Goal: Task Accomplishment & Management: Manage account settings

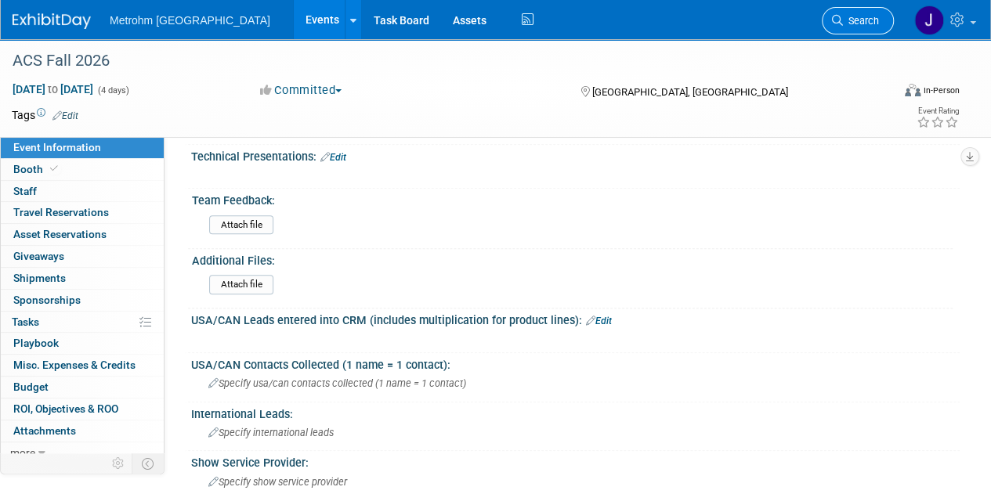
click at [837, 17] on icon at bounding box center [837, 20] width 11 height 11
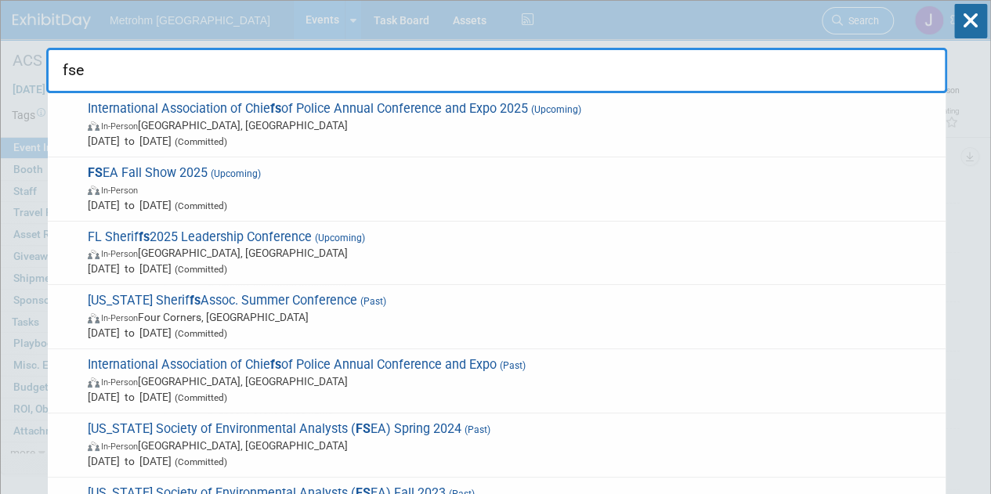
type input "fsea"
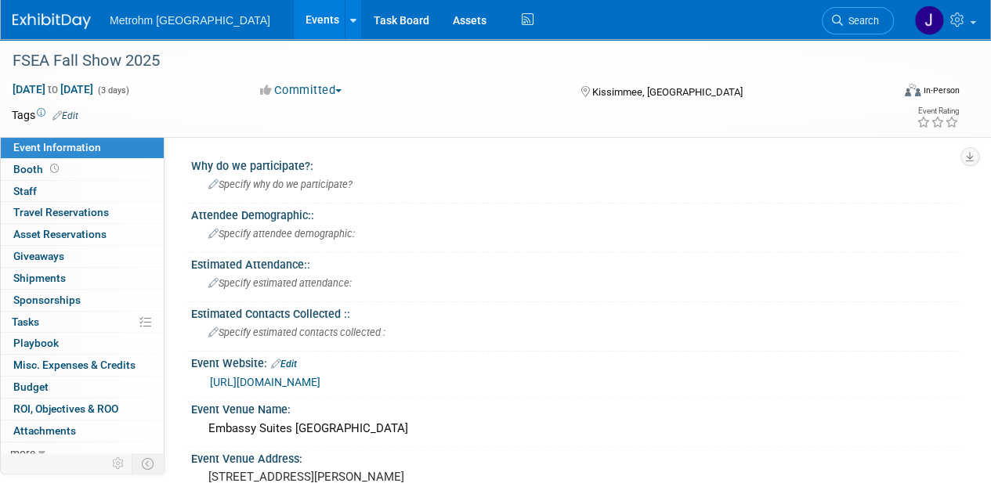
scroll to position [106, 0]
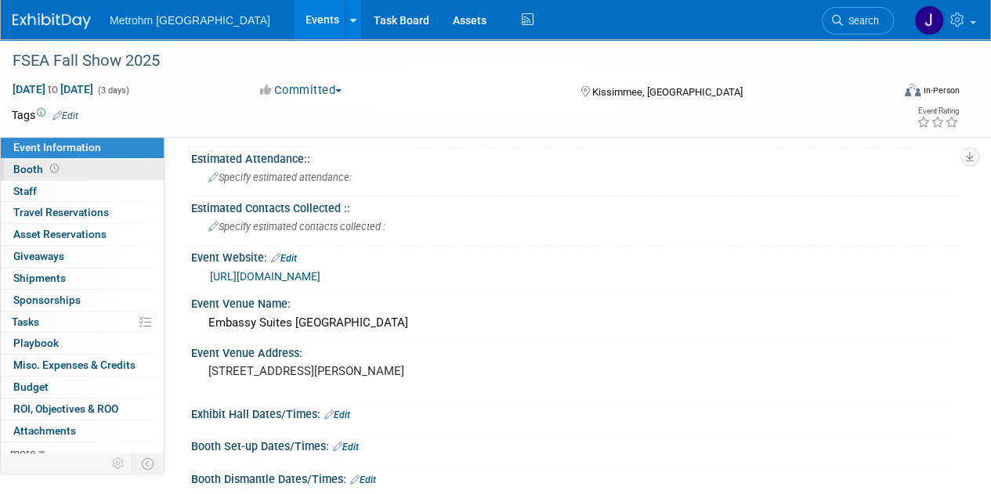
click at [100, 161] on link "Booth" at bounding box center [82, 169] width 163 height 21
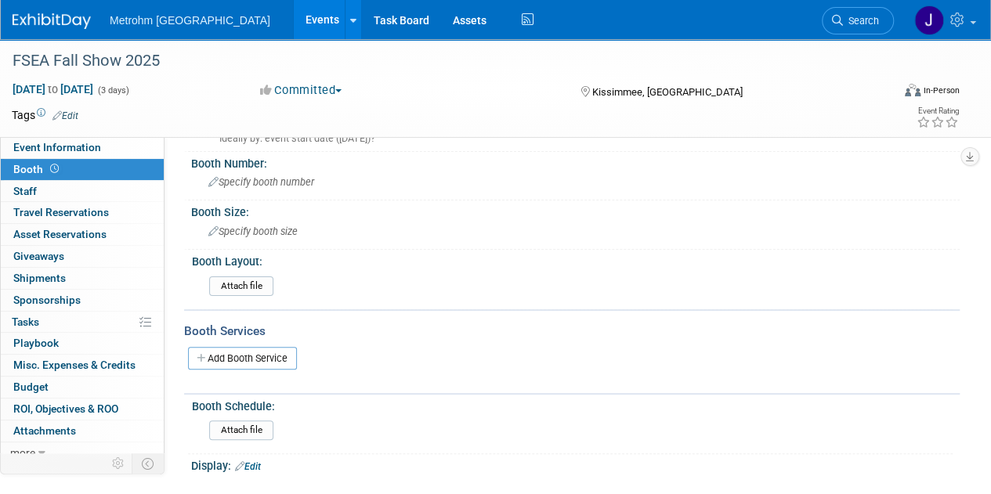
scroll to position [0, 0]
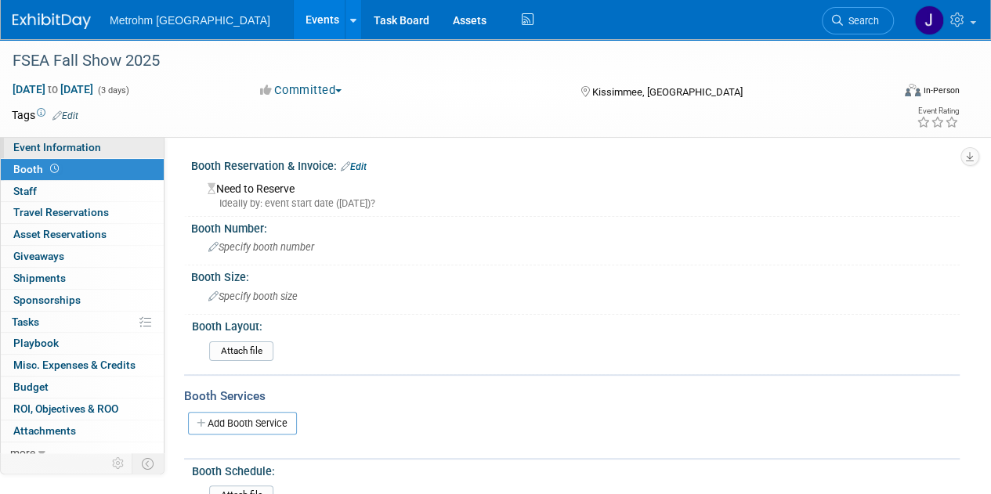
click at [106, 157] on link "Event Information" at bounding box center [82, 147] width 163 height 21
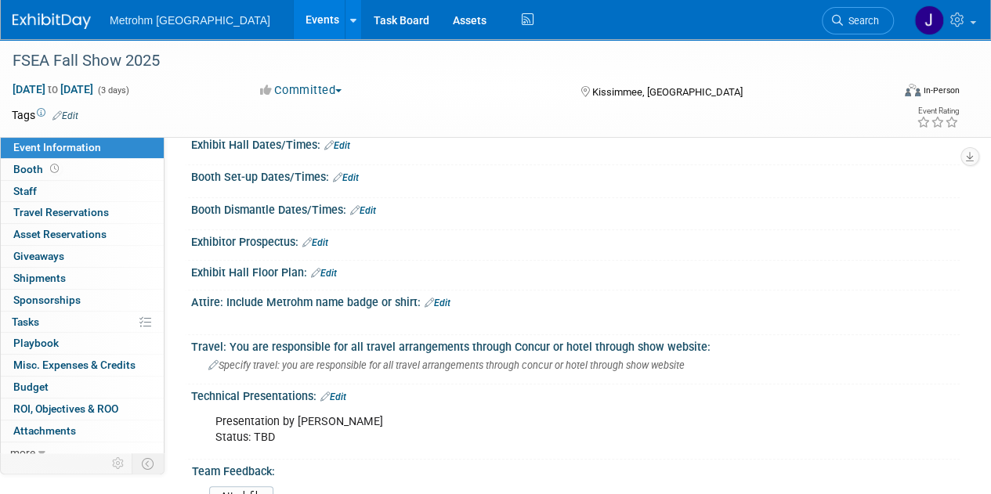
scroll to position [360, 0]
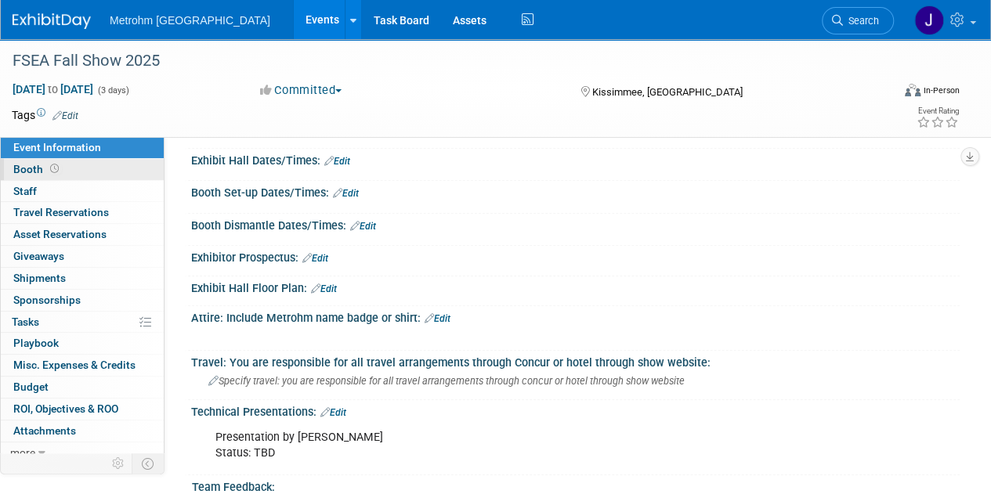
click at [107, 172] on link "Booth" at bounding box center [82, 169] width 163 height 21
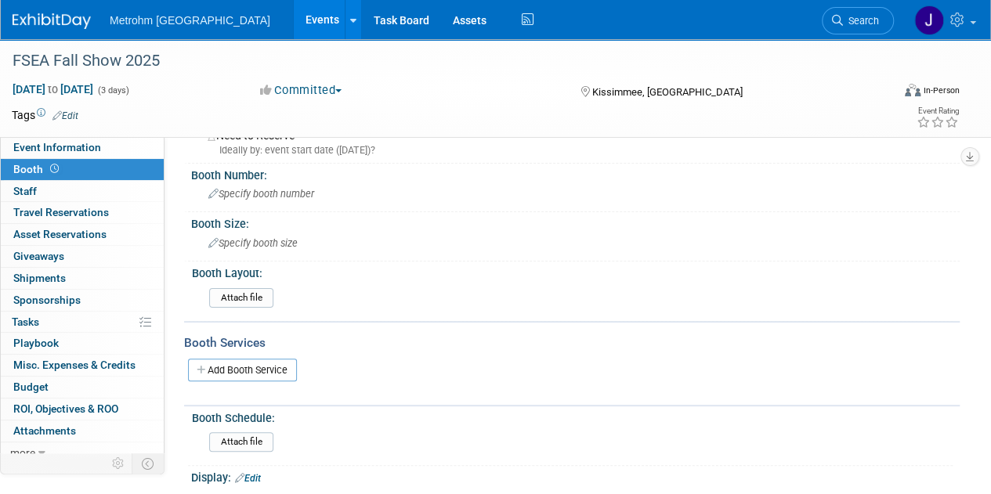
scroll to position [0, 0]
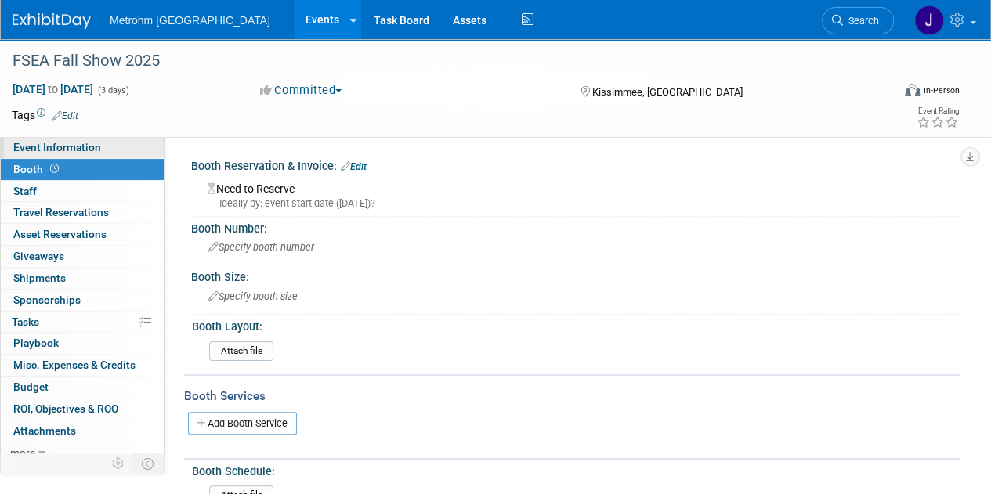
click at [118, 150] on link "Event Information" at bounding box center [82, 147] width 163 height 21
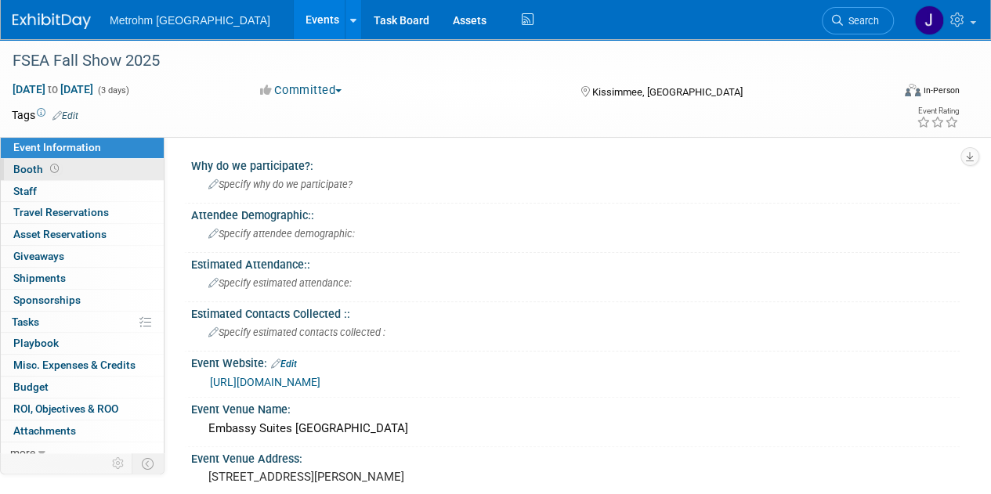
click at [99, 168] on link "Booth" at bounding box center [82, 169] width 163 height 21
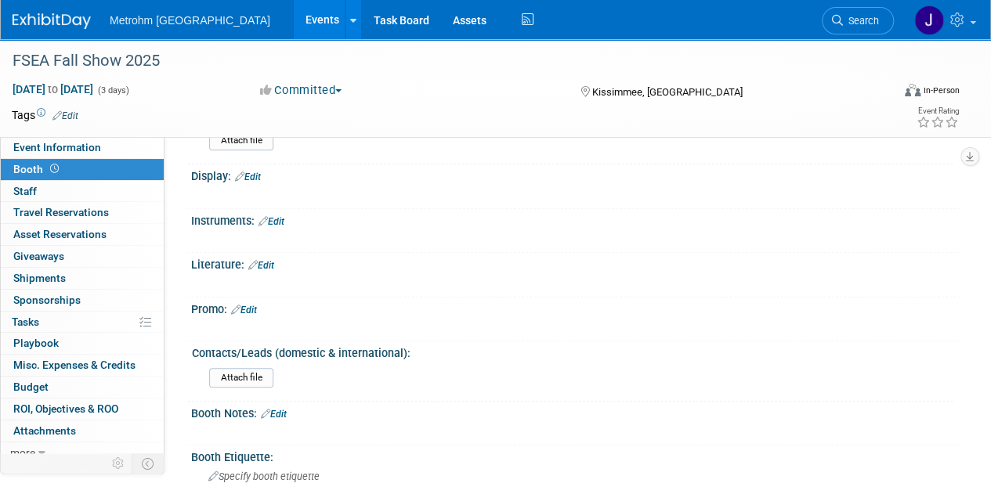
scroll to position [354, 0]
click at [103, 275] on link "0 Shipments 0" at bounding box center [82, 278] width 163 height 21
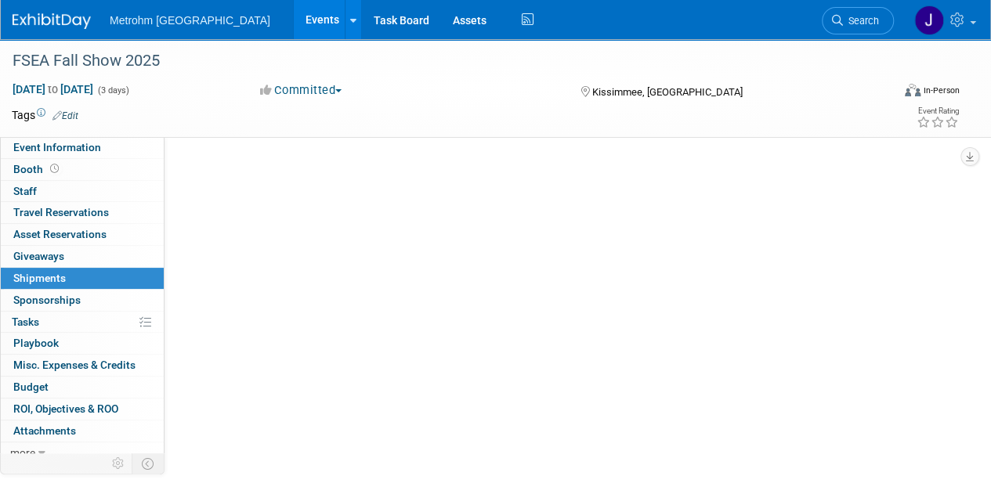
scroll to position [0, 0]
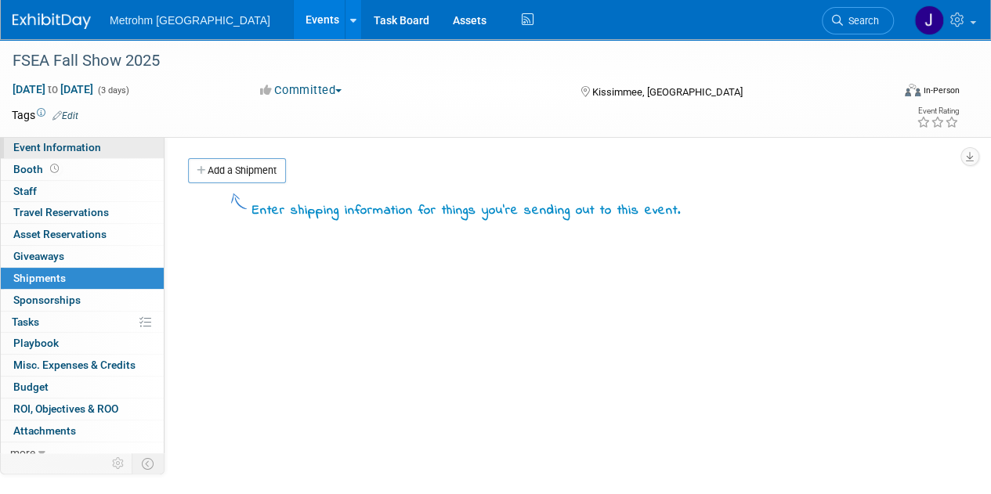
click at [92, 146] on span "Event Information" at bounding box center [57, 147] width 88 height 13
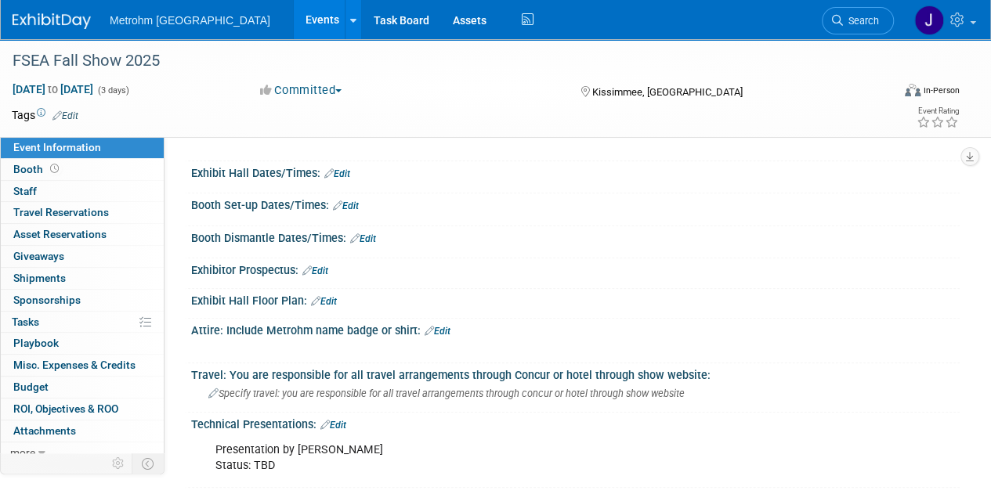
scroll to position [383, 0]
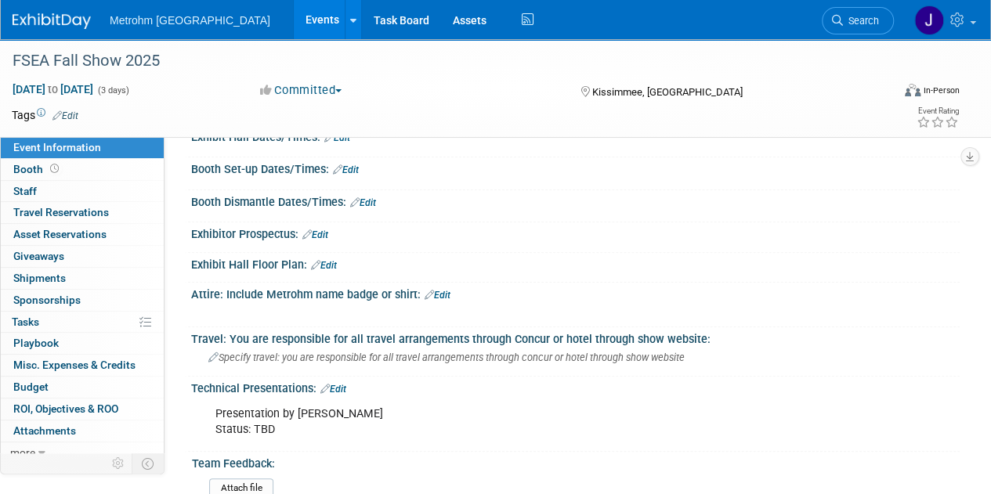
click at [294, 16] on link "Events" at bounding box center [322, 19] width 57 height 39
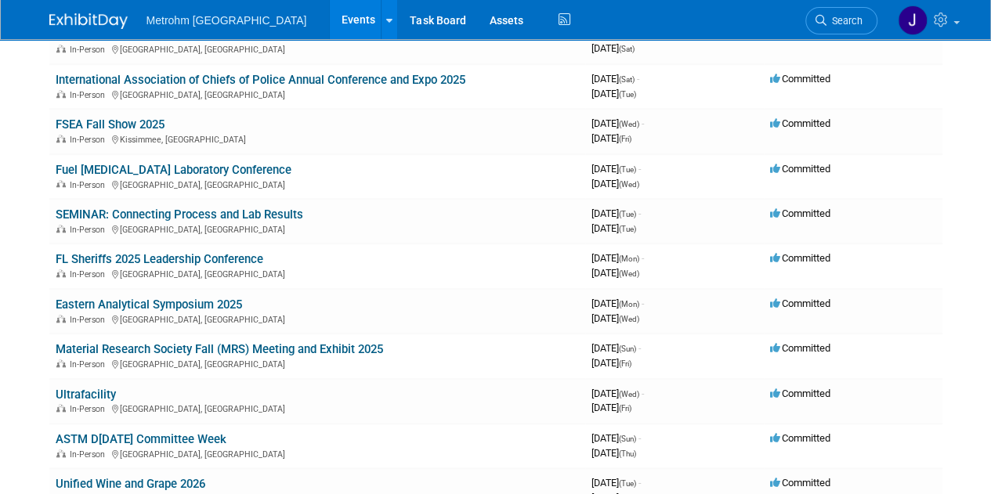
scroll to position [602, 0]
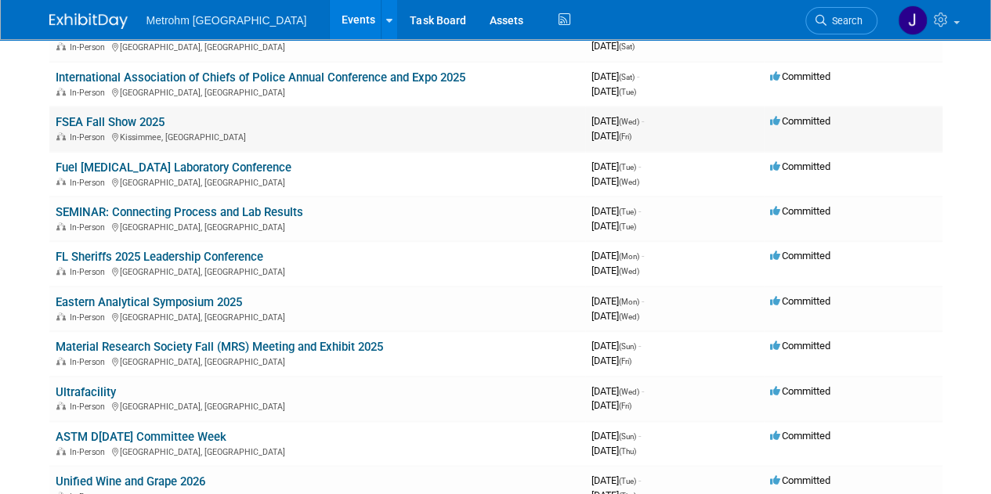
click at [82, 120] on link "FSEA Fall Show 2025" at bounding box center [110, 122] width 109 height 14
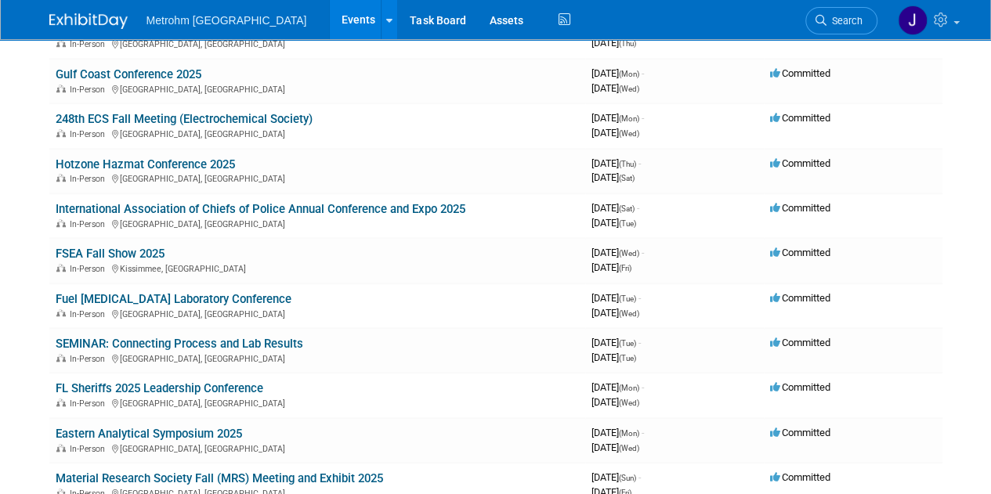
scroll to position [477, 0]
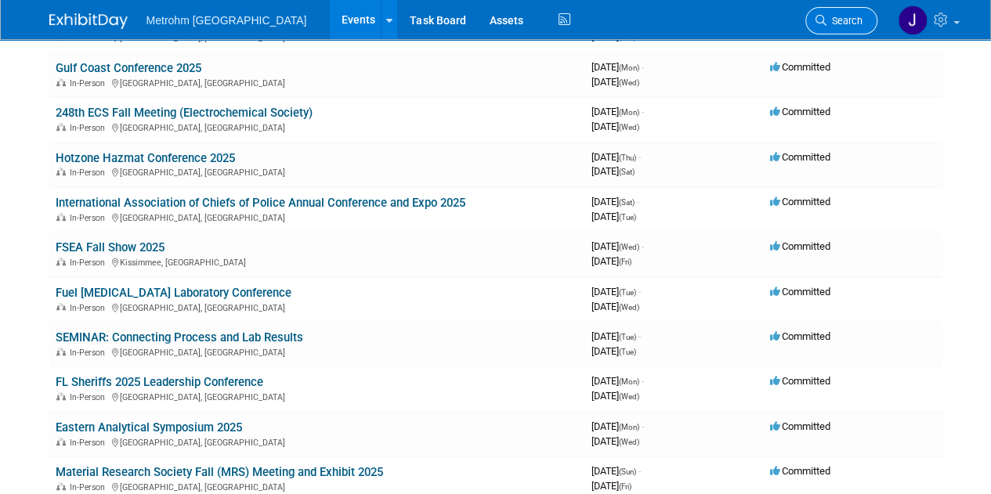
click at [857, 16] on span "Search" at bounding box center [844, 21] width 36 height 12
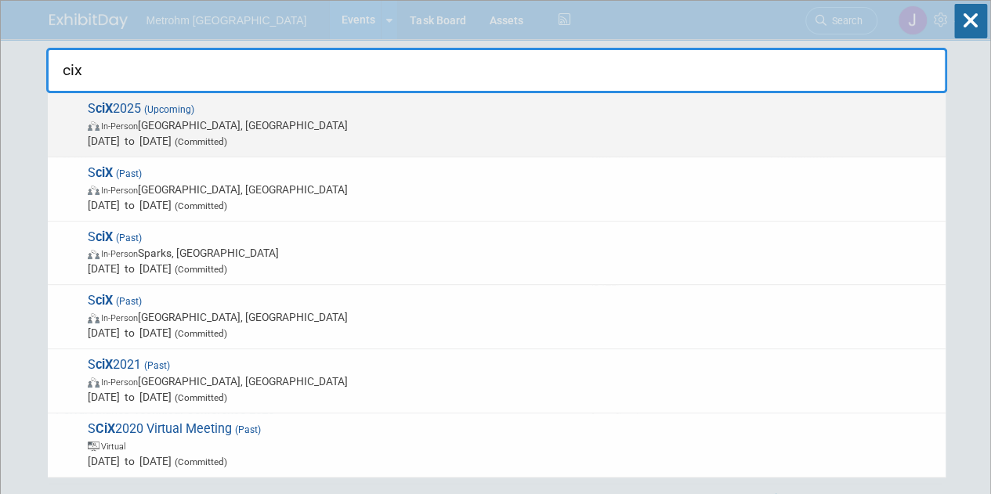
type input "cix"
click at [672, 115] on span "S ciX 2025 (Upcoming) In-Person [GEOGRAPHIC_DATA], [GEOGRAPHIC_DATA] [DATE] to …" at bounding box center [510, 125] width 855 height 48
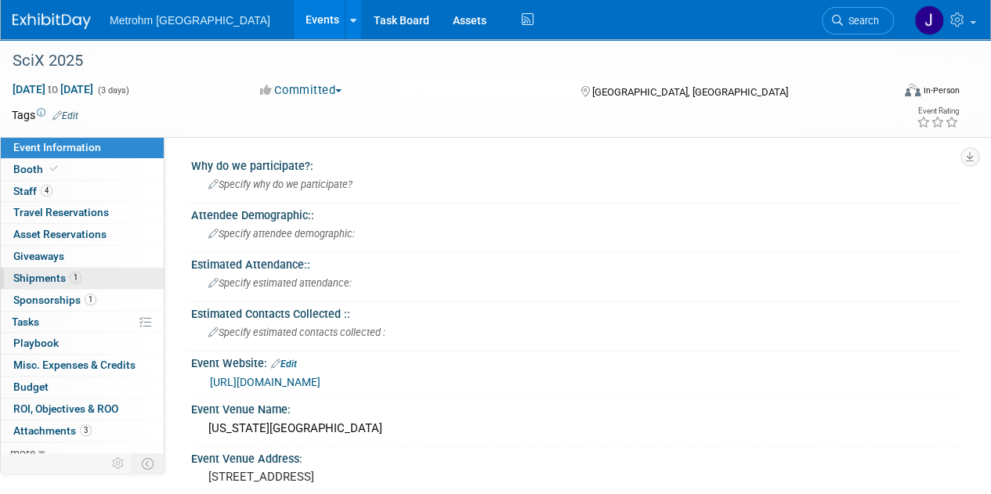
click at [47, 280] on span "Shipments 1" at bounding box center [47, 278] width 68 height 13
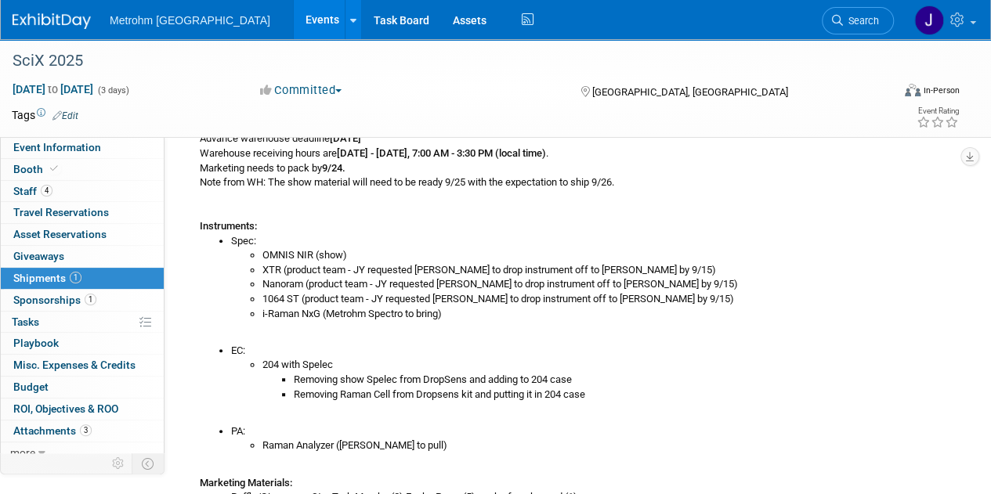
scroll to position [337, 0]
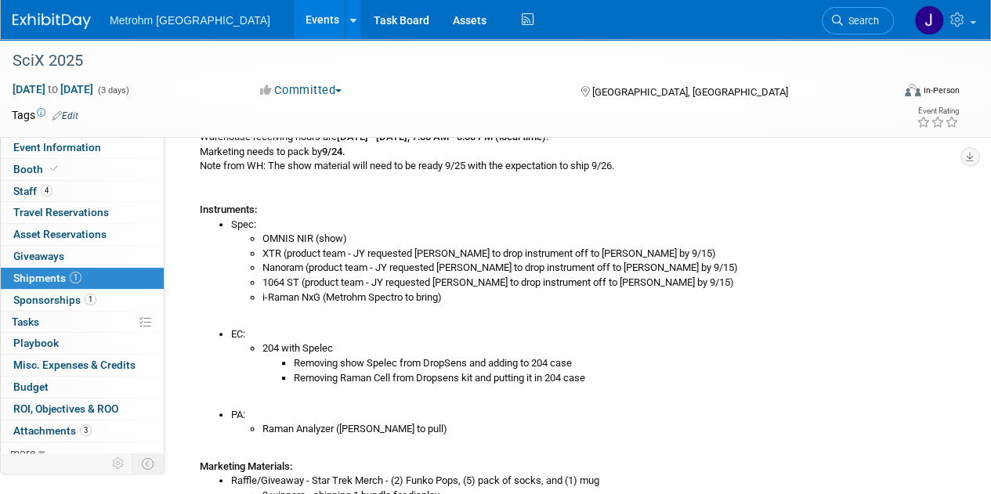
click at [294, 29] on link "Events" at bounding box center [322, 19] width 57 height 39
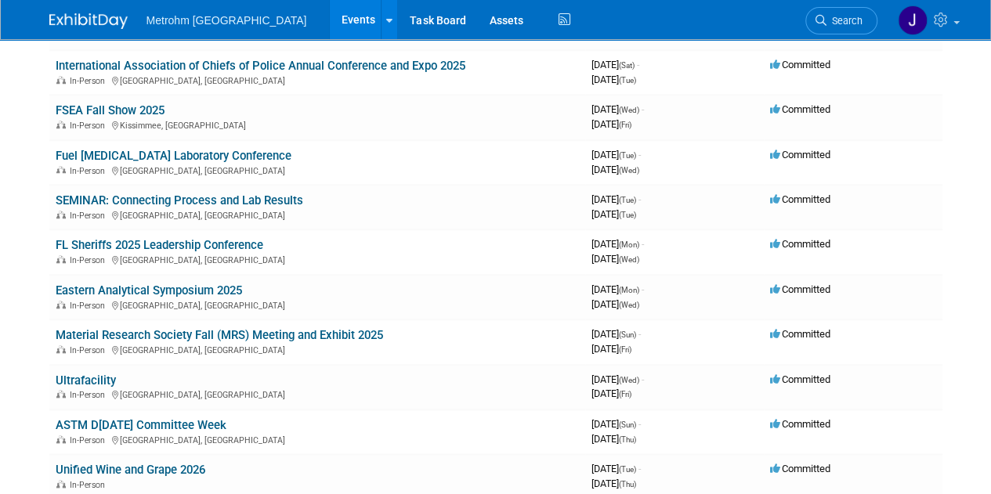
scroll to position [615, 0]
click at [186, 154] on link "Fuel [MEDICAL_DATA] Laboratory Conference" at bounding box center [174, 155] width 236 height 14
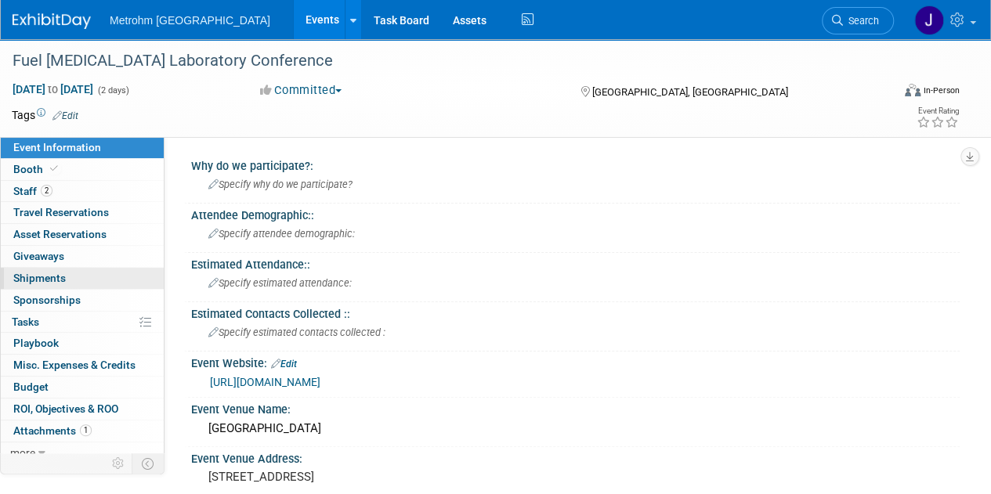
click at [90, 272] on link "0 Shipments 0" at bounding box center [82, 278] width 163 height 21
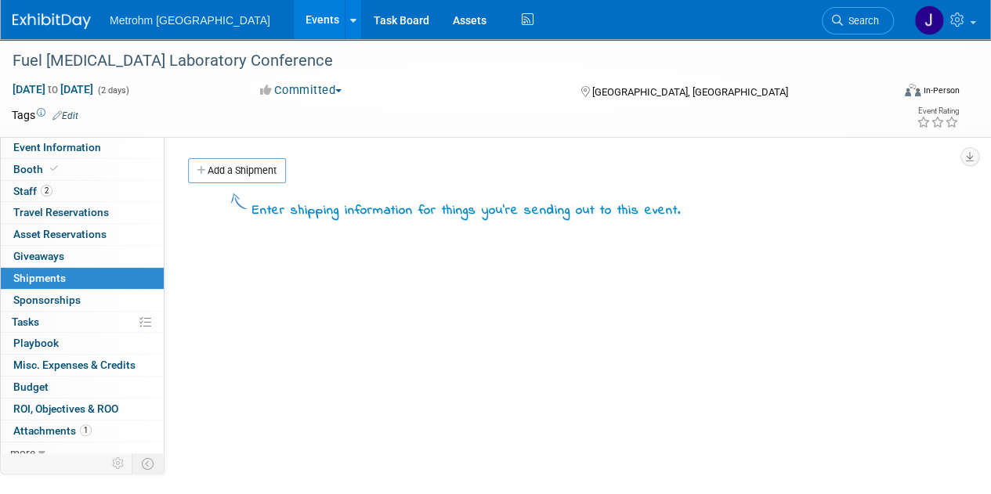
click at [42, 24] on img at bounding box center [52, 21] width 78 height 16
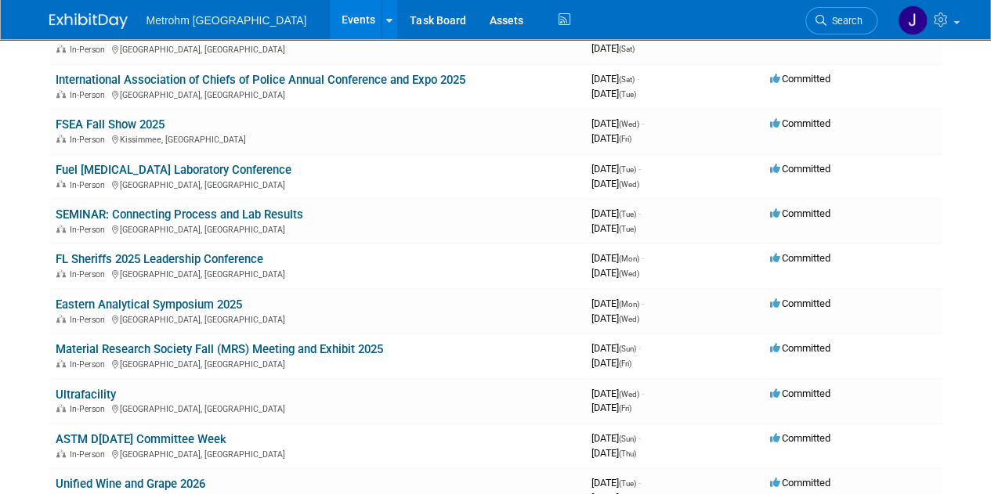
scroll to position [556, 0]
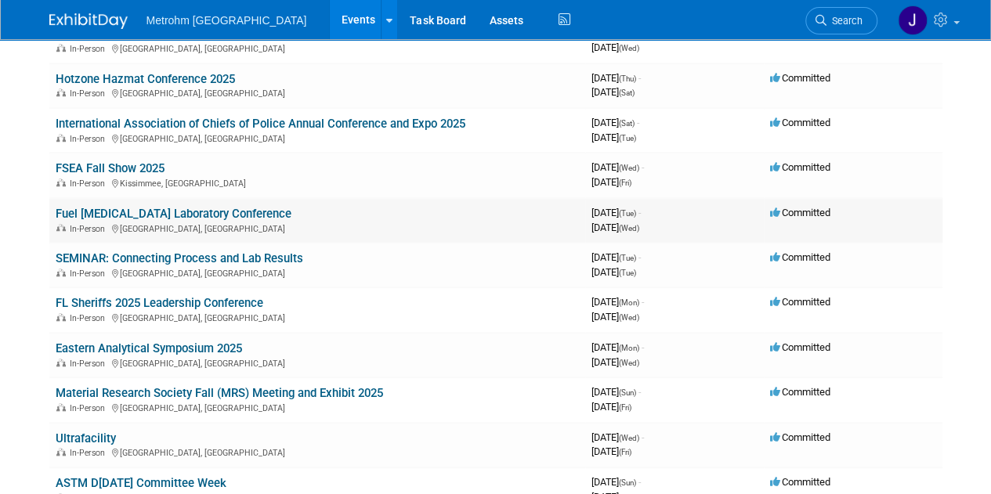
click at [217, 210] on link "Fuel [MEDICAL_DATA] Laboratory Conference" at bounding box center [174, 214] width 236 height 14
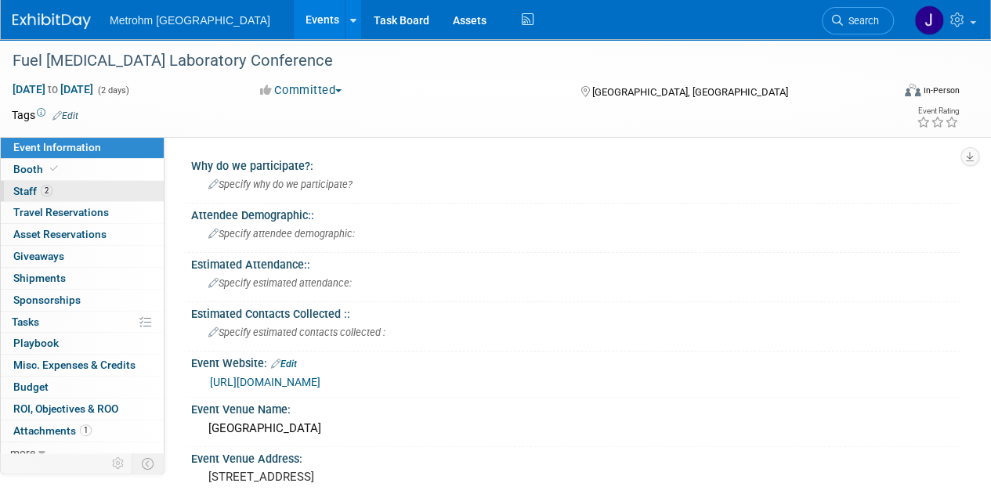
click at [72, 186] on link "2 Staff 2" at bounding box center [82, 191] width 163 height 21
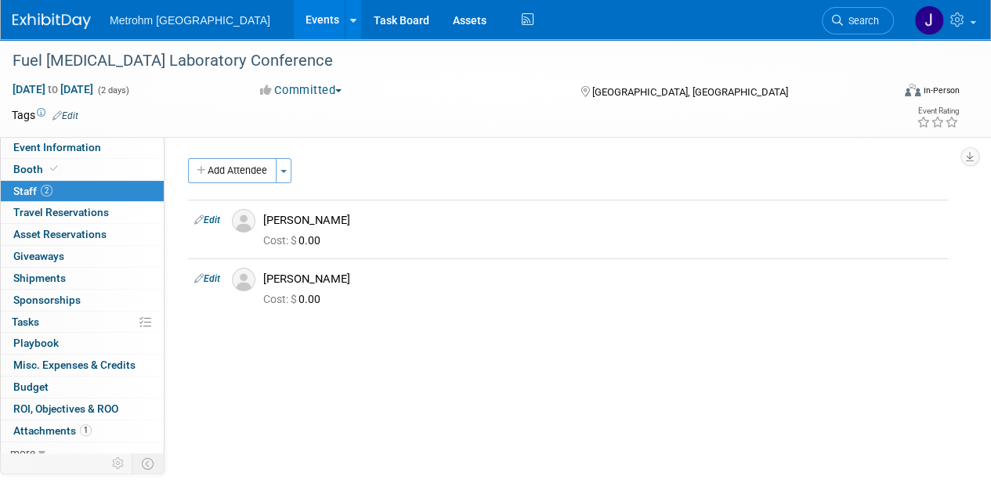
click at [70, 24] on img at bounding box center [52, 21] width 78 height 16
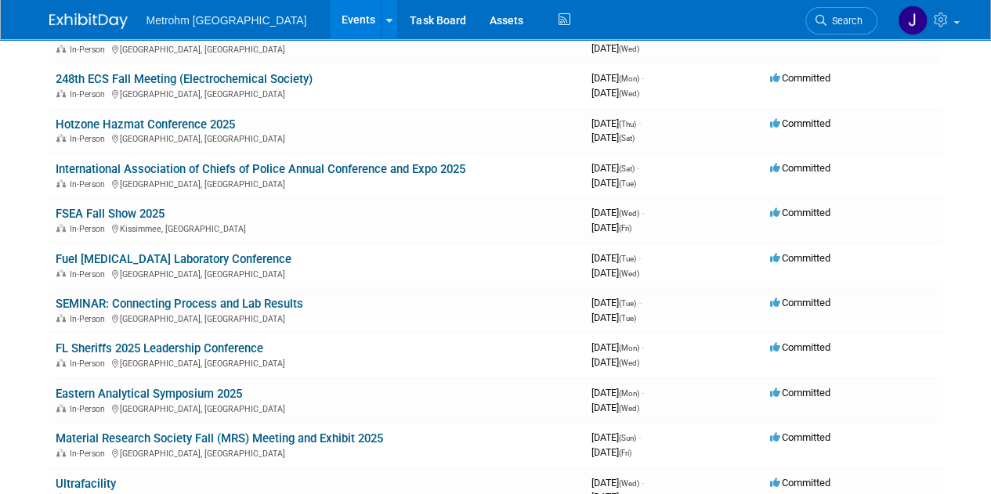
scroll to position [512, 0]
click at [183, 255] on link "Fuel [MEDICAL_DATA] Laboratory Conference" at bounding box center [174, 258] width 236 height 14
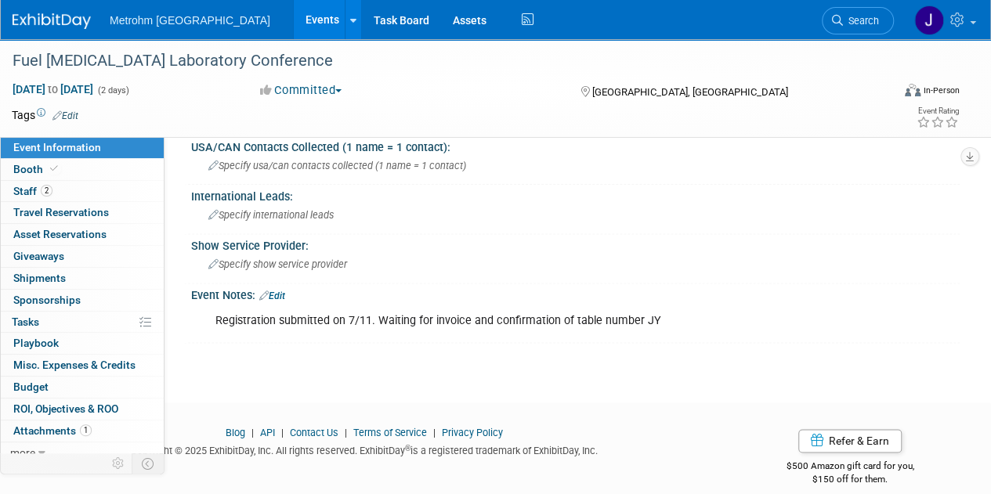
scroll to position [909, 0]
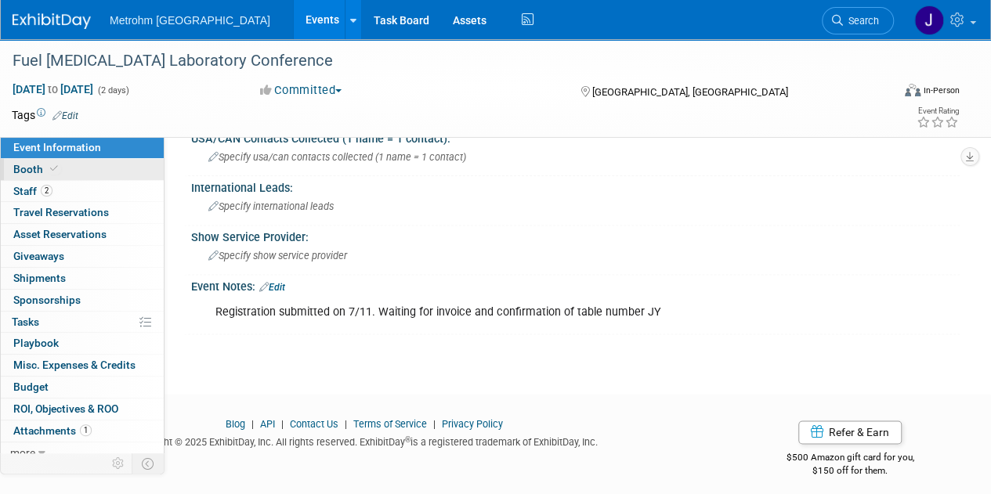
click at [84, 172] on link "Booth" at bounding box center [82, 169] width 163 height 21
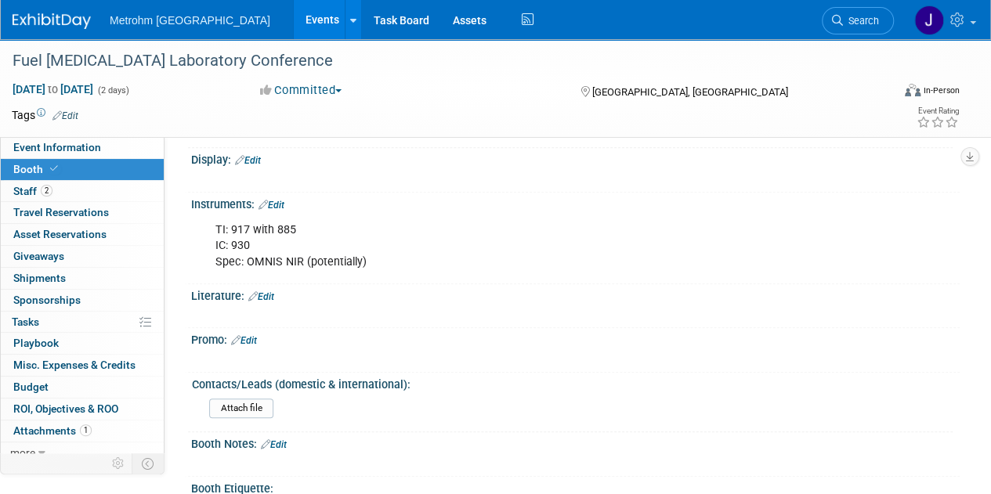
scroll to position [376, 0]
click at [852, 20] on span "Search" at bounding box center [861, 21] width 36 height 12
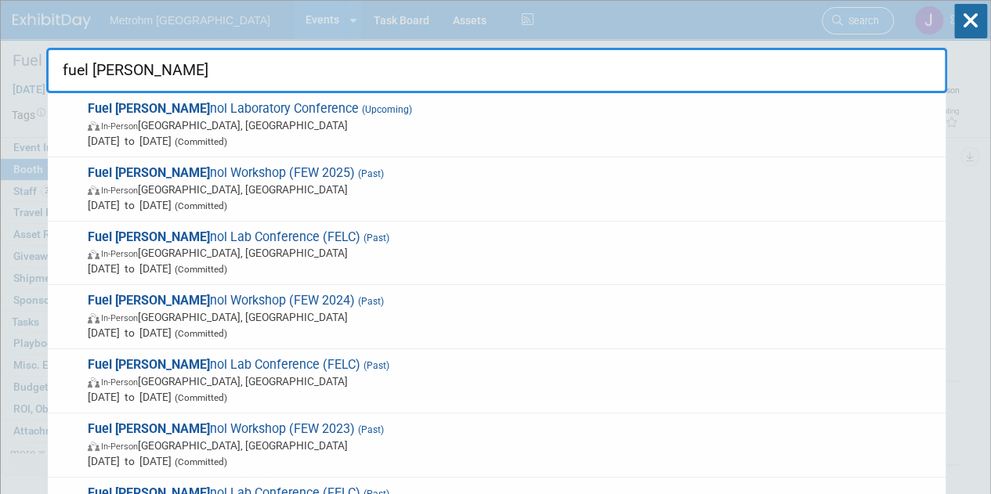
type input "fuel ethan"
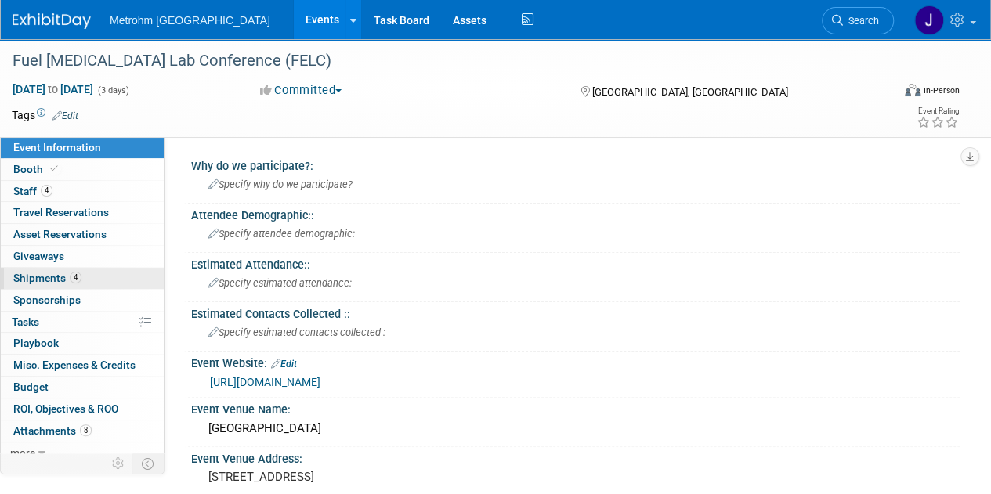
click at [125, 273] on link "4 Shipments 4" at bounding box center [82, 278] width 163 height 21
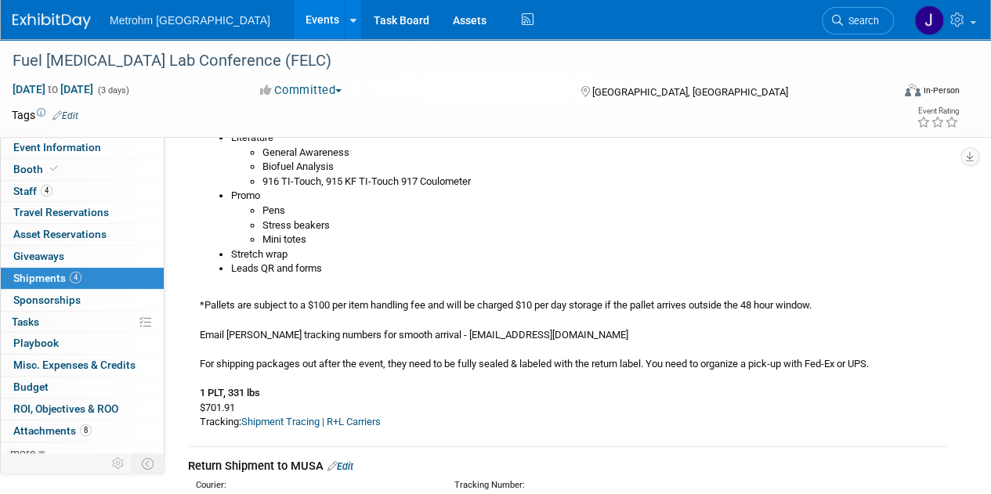
scroll to position [548, 0]
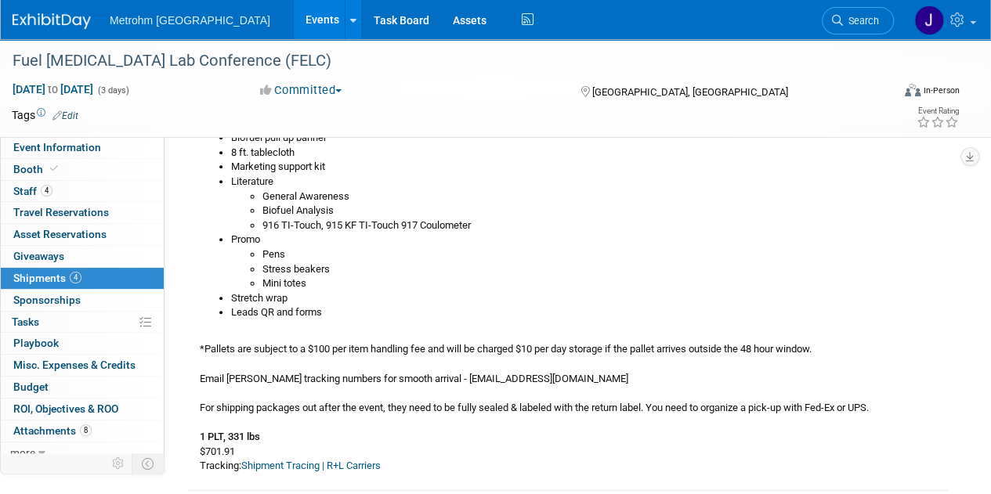
click at [535, 277] on li "Mini totes" at bounding box center [604, 284] width 685 height 15
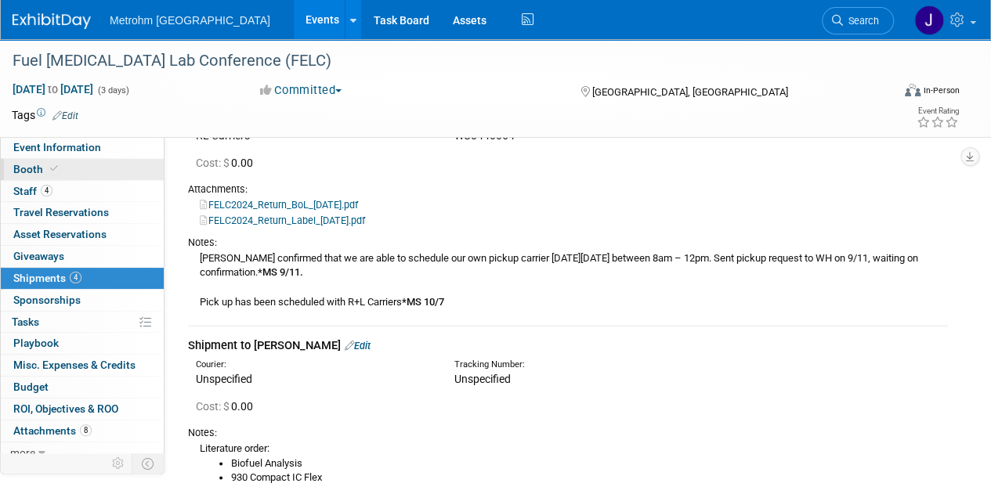
scroll to position [942, 0]
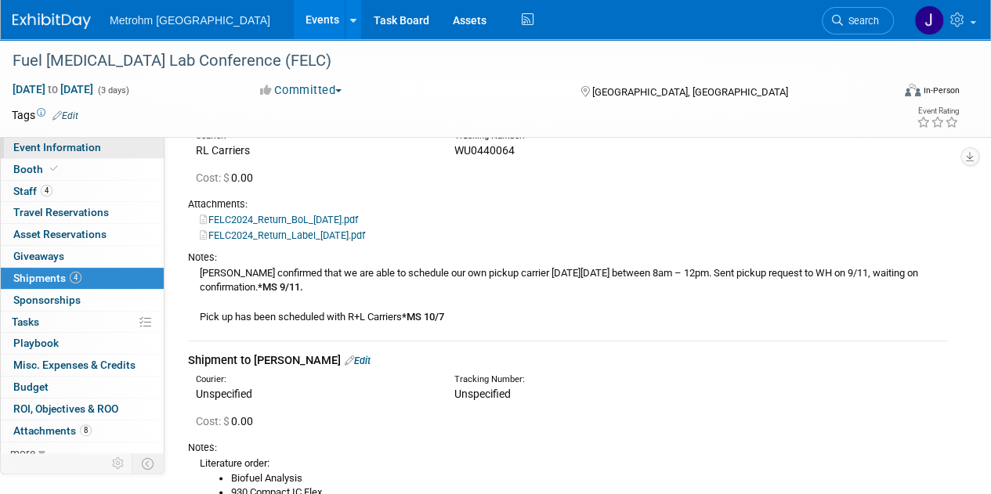
click at [106, 143] on link "Event Information" at bounding box center [82, 147] width 163 height 21
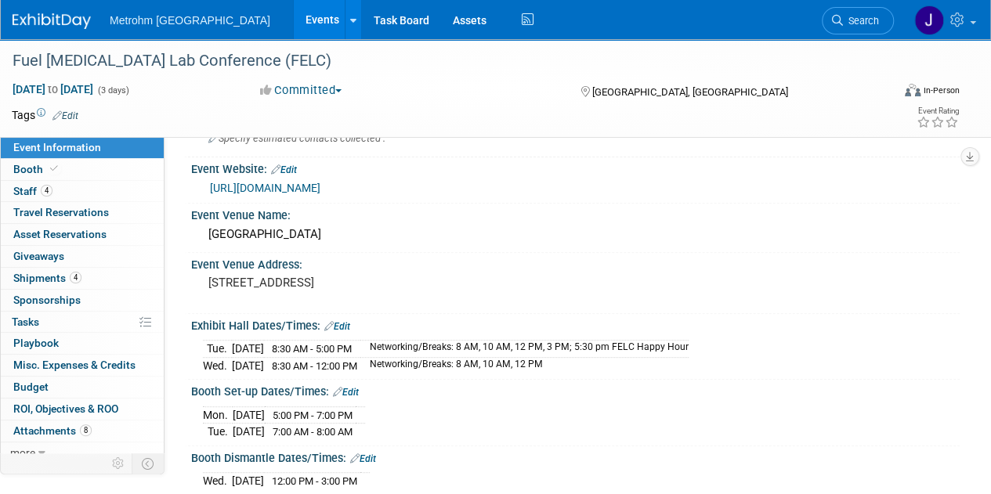
scroll to position [198, 0]
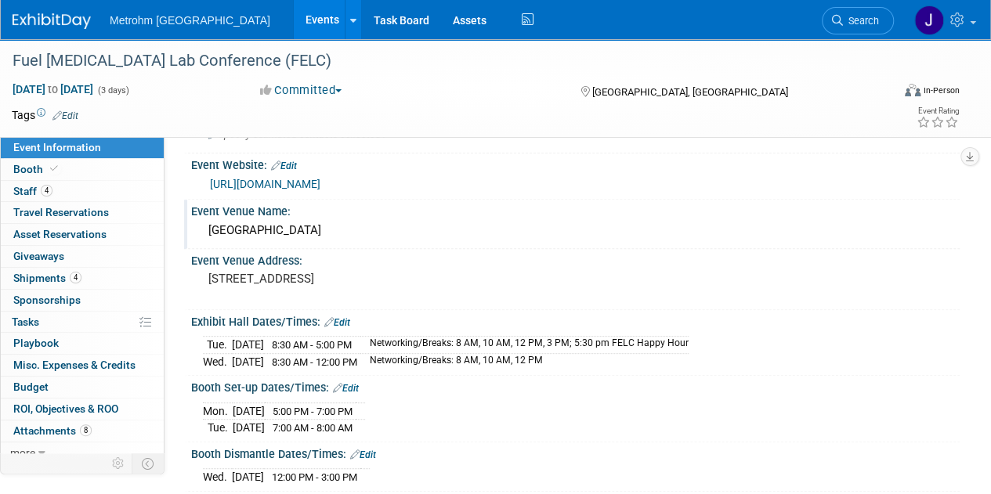
click at [356, 231] on div "Omaha Marriott Downtown" at bounding box center [575, 231] width 745 height 24
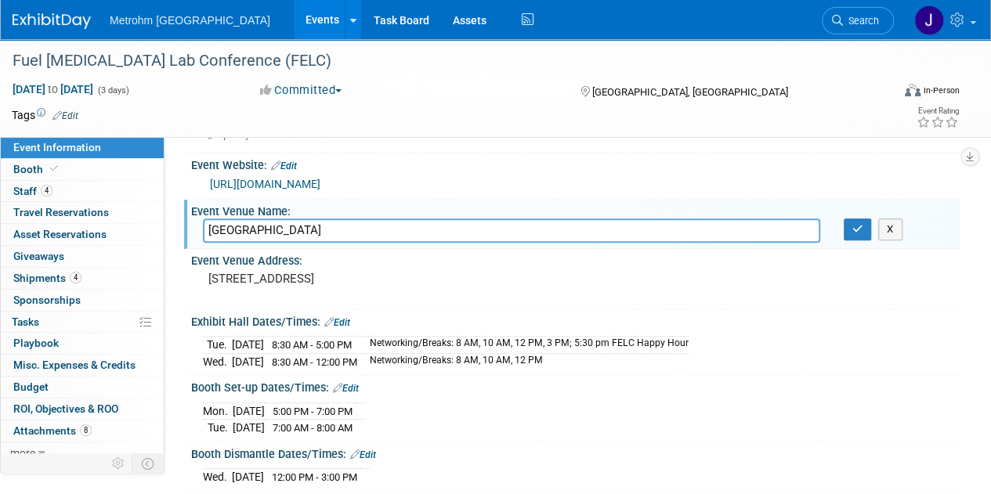
drag, startPoint x: 360, startPoint y: 230, endPoint x: 157, endPoint y: 229, distance: 202.1
click at [888, 228] on button "X" at bounding box center [890, 230] width 24 height 22
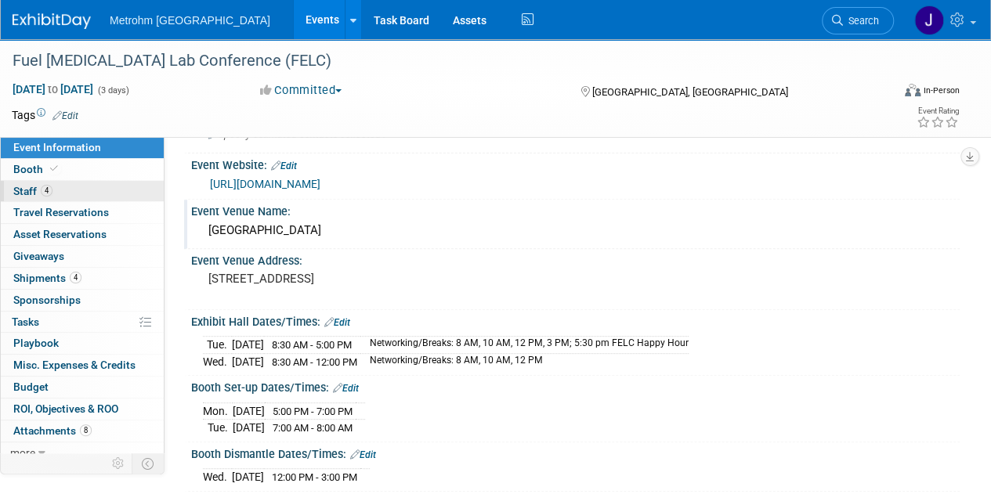
click at [96, 191] on link "4 Staff 4" at bounding box center [82, 191] width 163 height 21
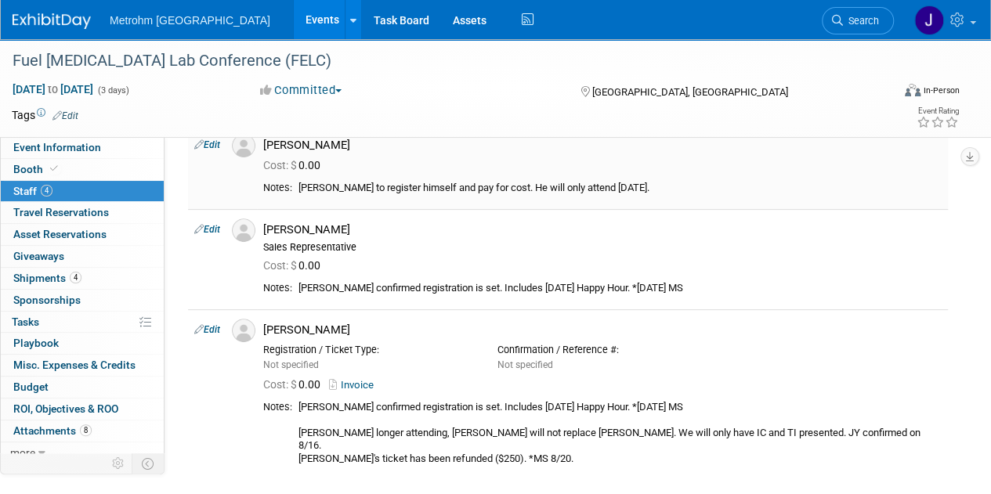
scroll to position [0, 0]
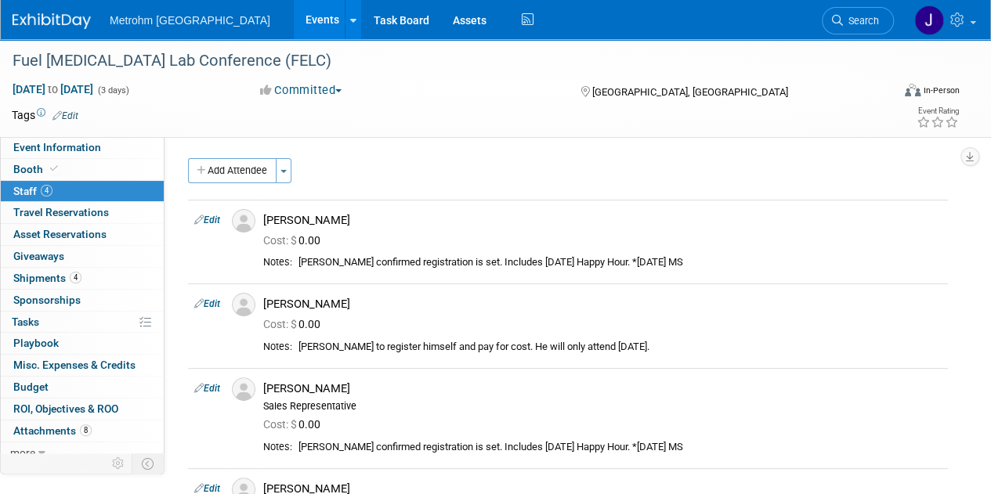
click at [52, 27] on img at bounding box center [52, 21] width 78 height 16
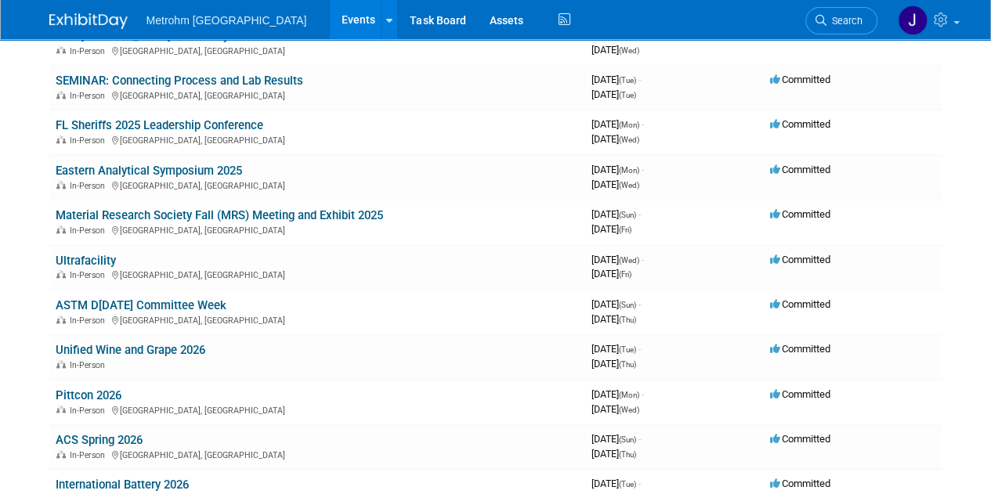
scroll to position [735, 0]
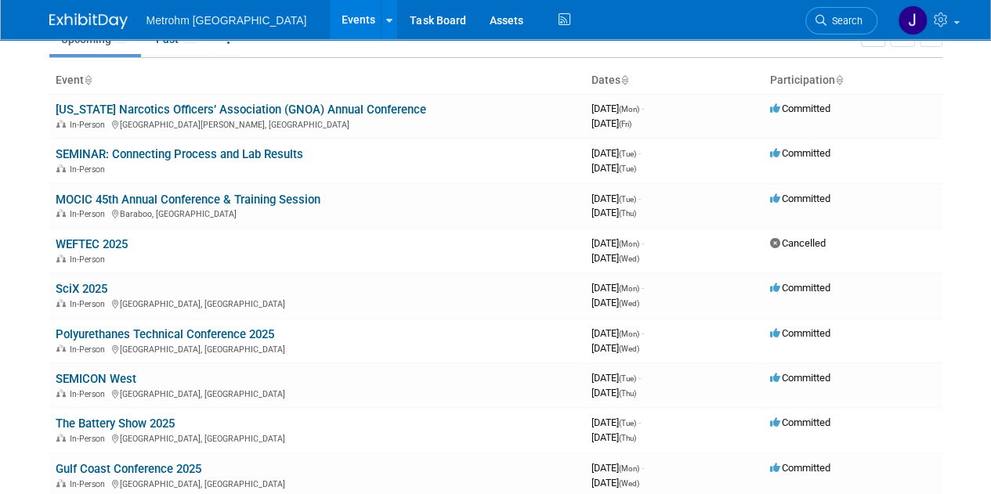
scroll to position [74, 0]
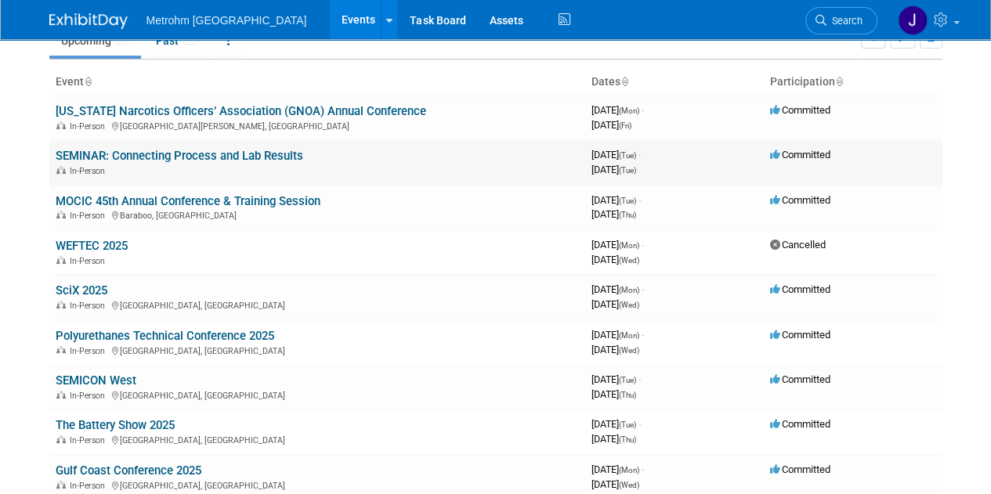
click at [284, 157] on link "SEMINAR: Connecting Process and Lab Results" at bounding box center [180, 156] width 248 height 14
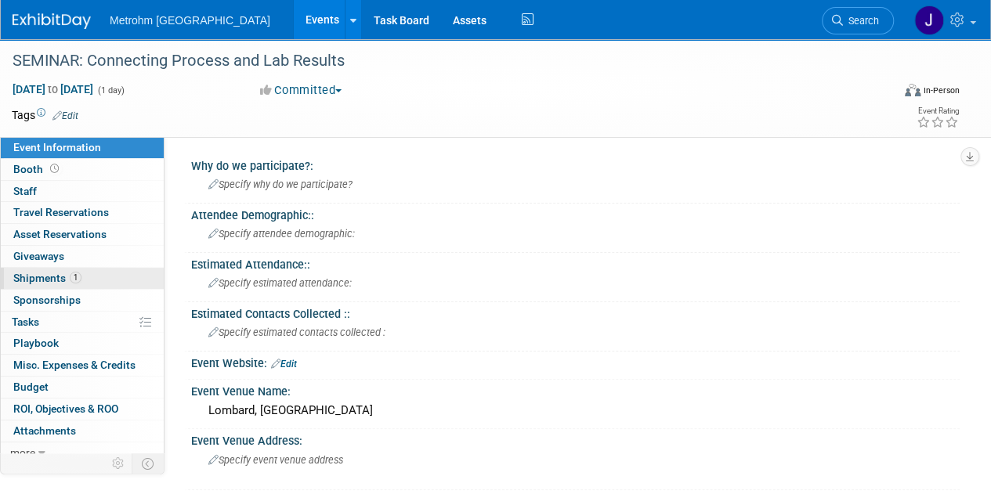
click at [47, 274] on span "Shipments 1" at bounding box center [47, 278] width 68 height 13
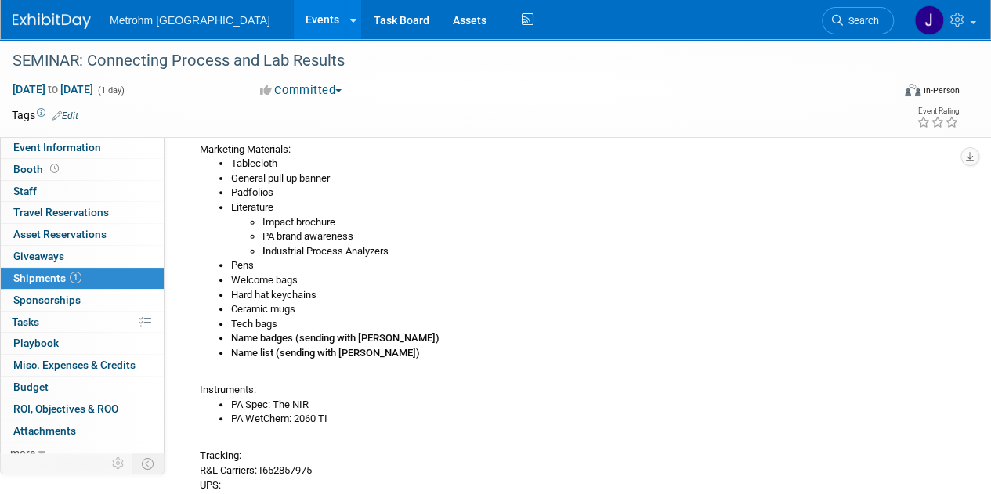
scroll to position [190, 0]
click at [47, 20] on img at bounding box center [52, 21] width 78 height 16
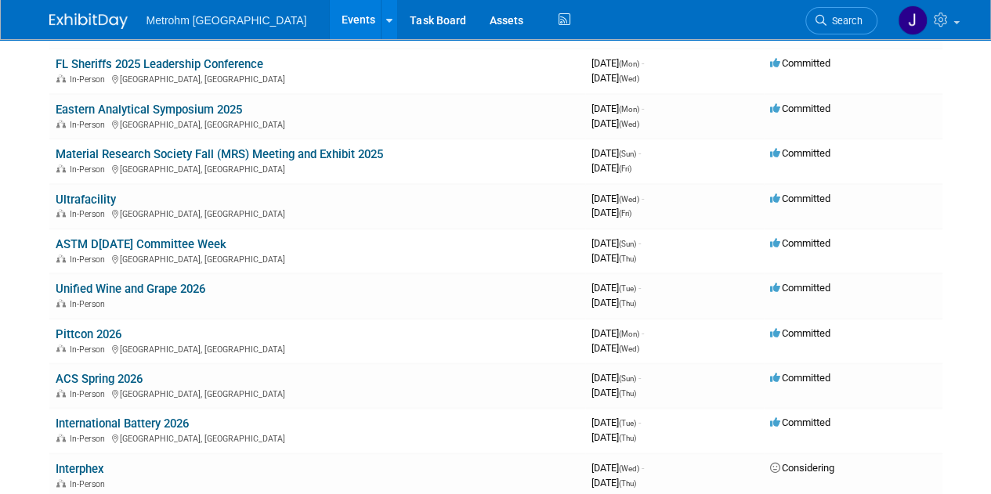
scroll to position [784, 0]
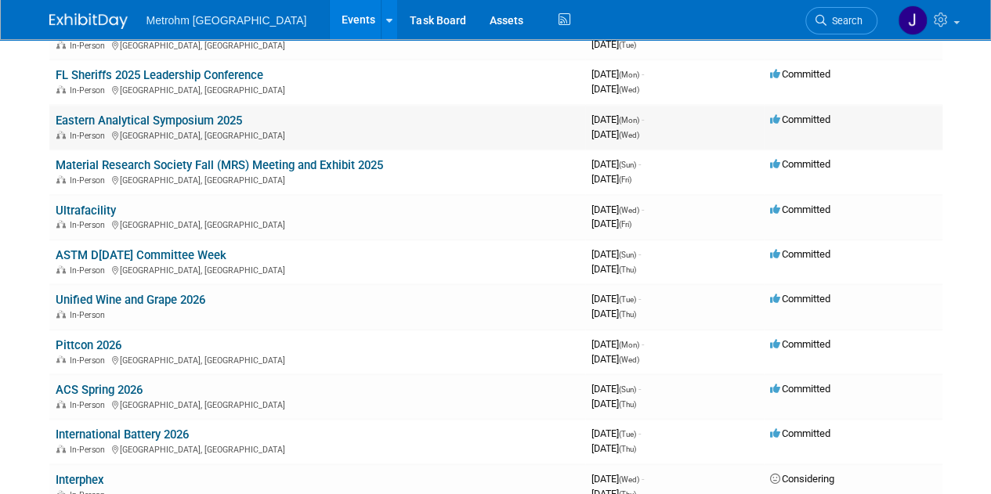
click at [172, 122] on link "Eastern Analytical Symposium 2025" at bounding box center [149, 121] width 186 height 14
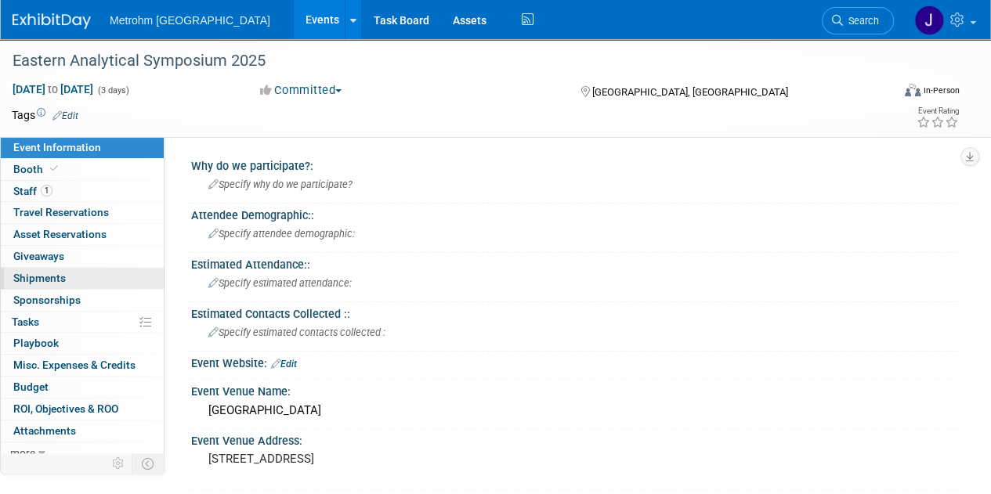
click at [89, 277] on link "0 Shipments 0" at bounding box center [82, 278] width 163 height 21
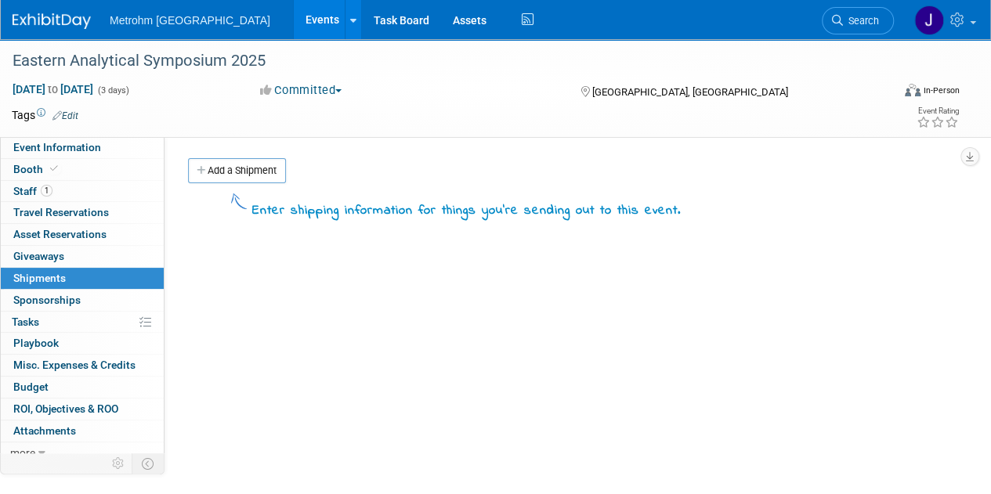
click at [63, 26] on img at bounding box center [52, 21] width 78 height 16
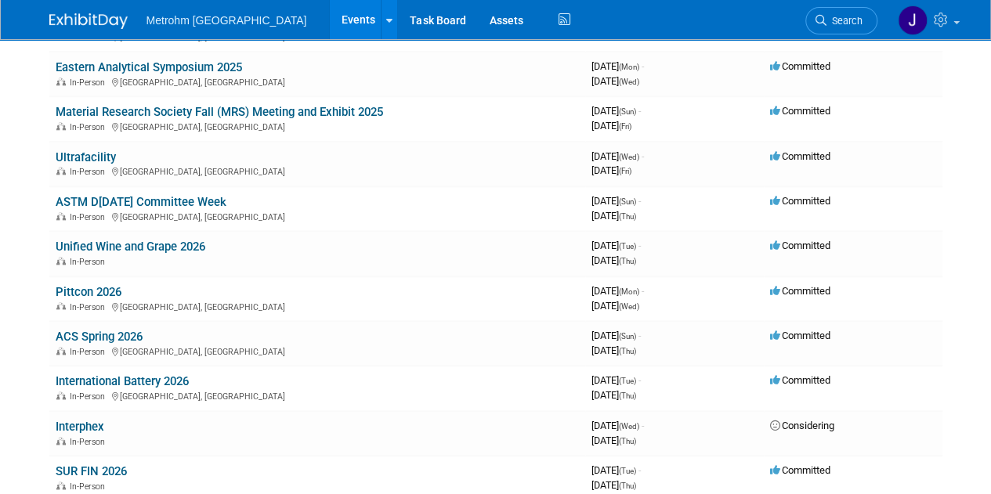
scroll to position [838, 0]
click at [186, 64] on link "Eastern Analytical Symposium 2025" at bounding box center [149, 67] width 186 height 14
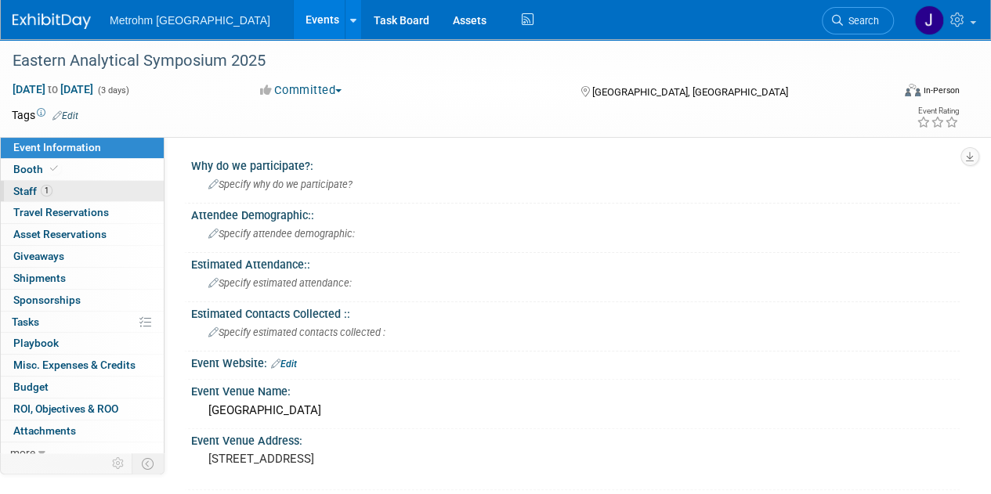
click at [116, 193] on link "1 Staff 1" at bounding box center [82, 191] width 163 height 21
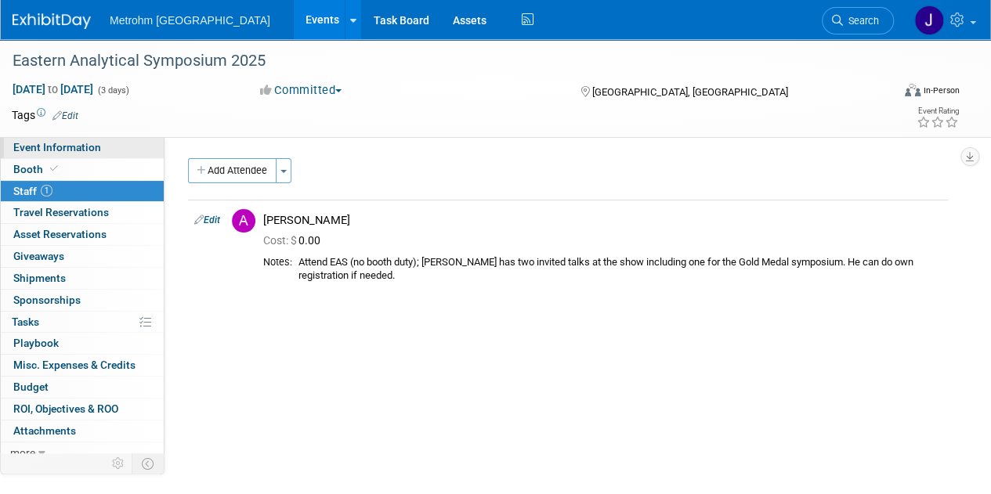
click at [97, 153] on span "Event Information" at bounding box center [57, 147] width 88 height 13
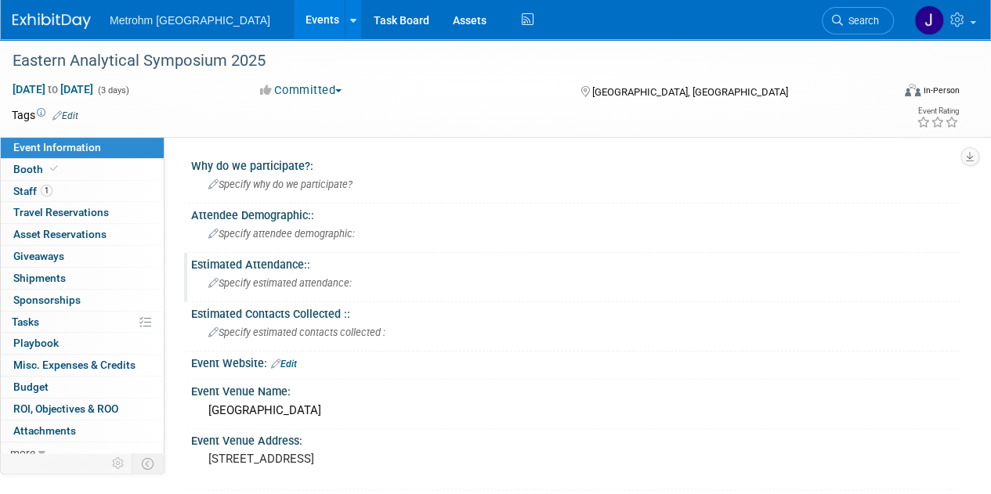
scroll to position [128, 0]
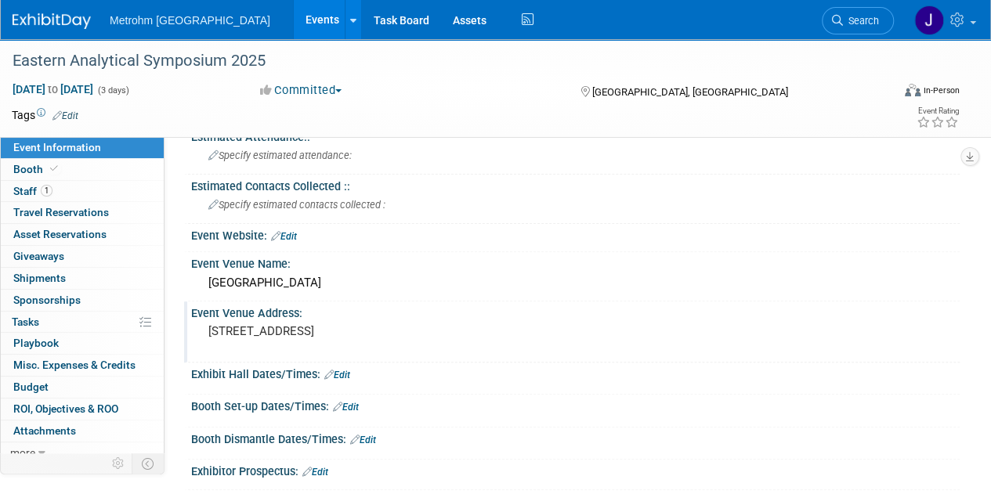
click at [473, 324] on pre "[STREET_ADDRESS]" at bounding box center [351, 331] width 286 height 14
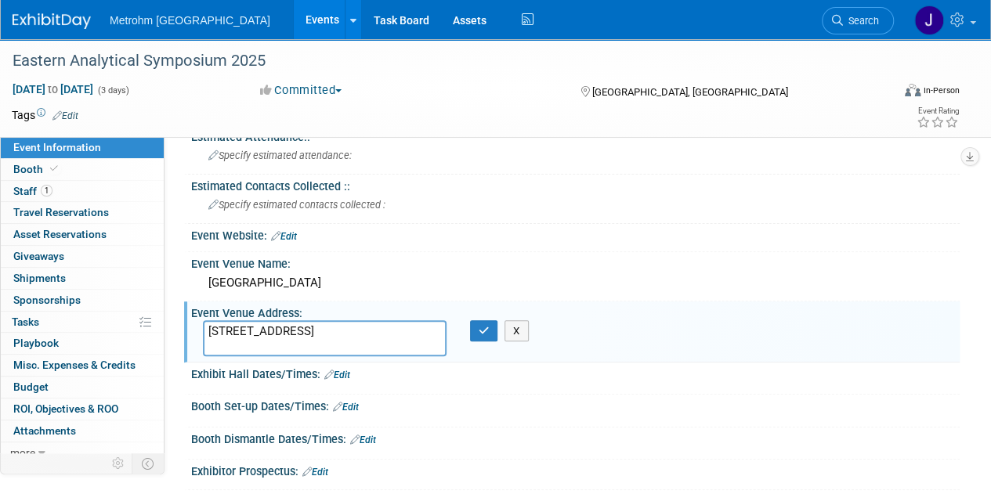
drag, startPoint x: 260, startPoint y: 342, endPoint x: 227, endPoint y: 347, distance: 33.2
click at [227, 347] on textarea "[STREET_ADDRESS]" at bounding box center [325, 338] width 244 height 36
click at [511, 334] on button "X" at bounding box center [516, 331] width 24 height 22
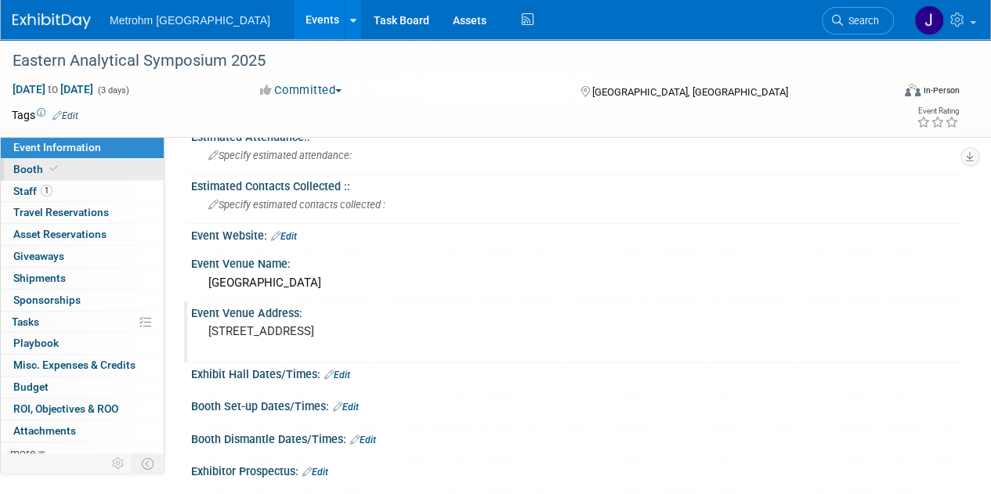
click at [63, 173] on link "Booth" at bounding box center [82, 169] width 163 height 21
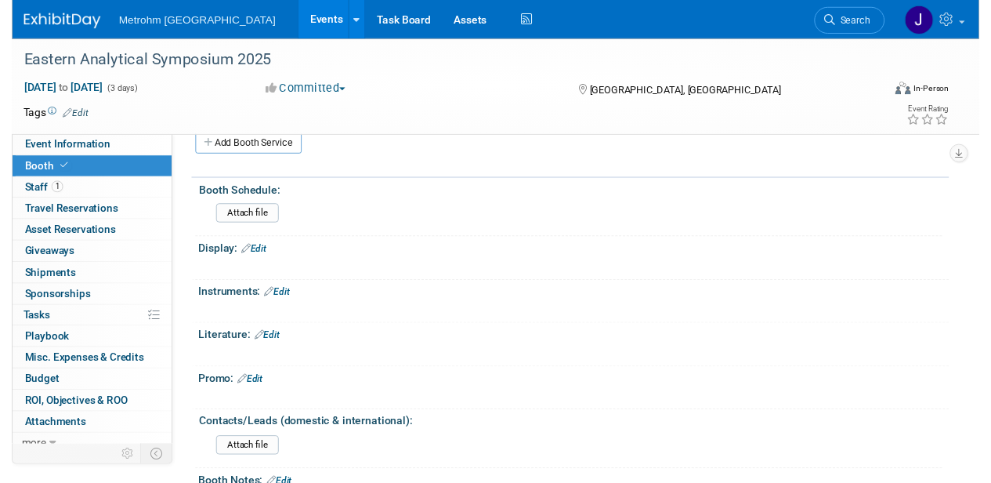
scroll to position [0, 0]
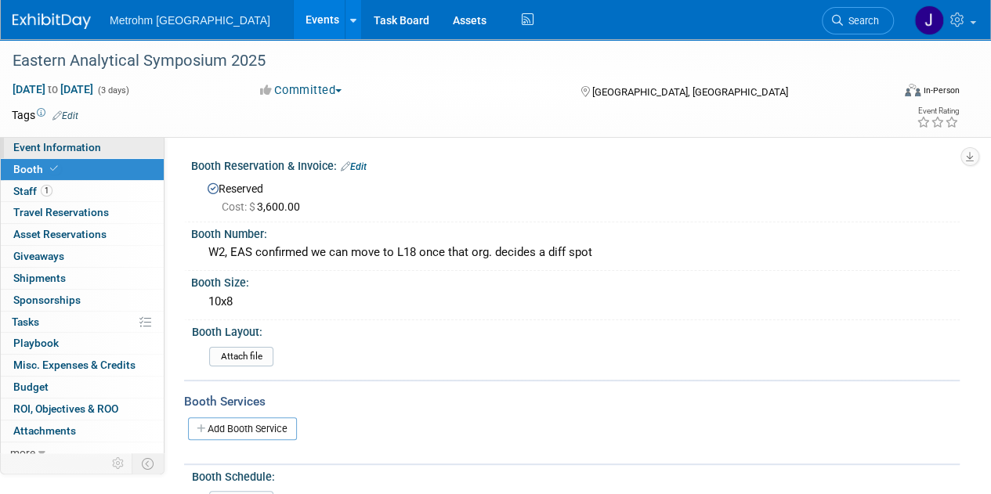
click at [90, 147] on span "Event Information" at bounding box center [57, 147] width 88 height 13
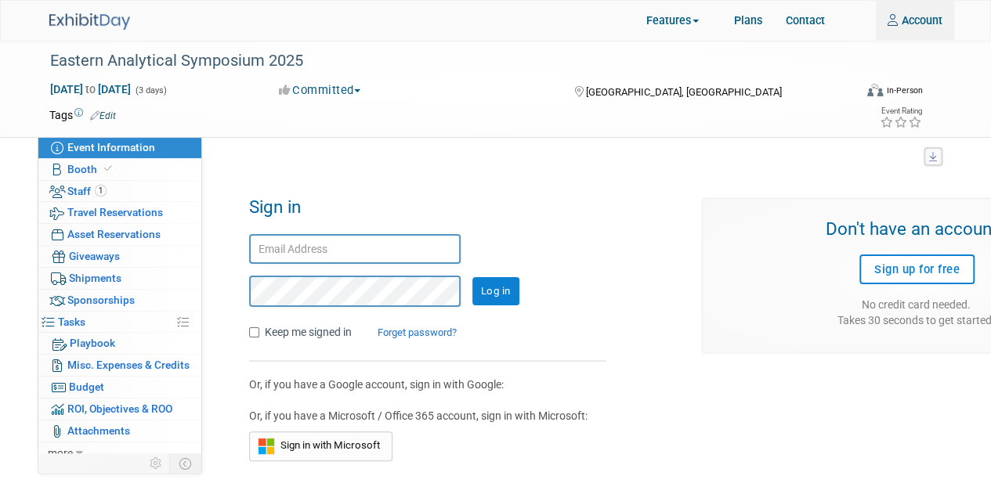
type input "joanne.yam@metrohmusa.com"
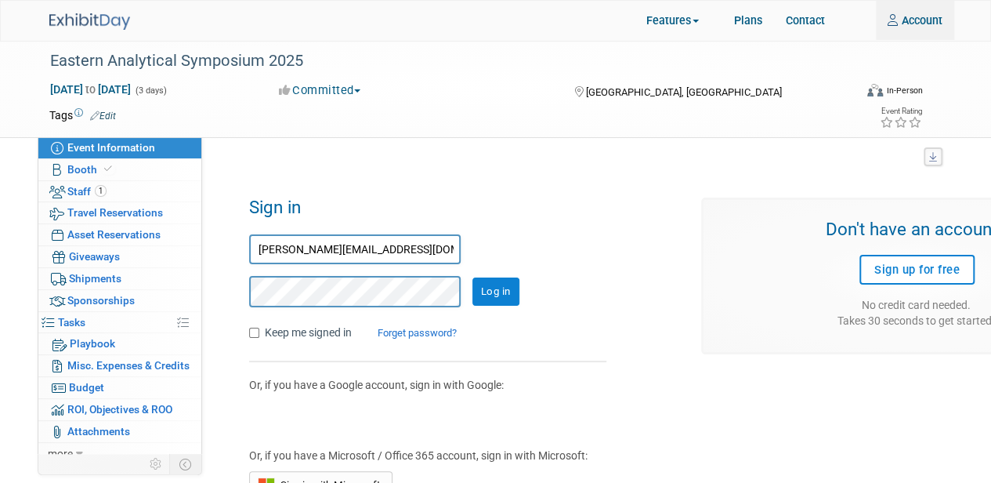
click at [508, 290] on input "Log in" at bounding box center [495, 291] width 47 height 28
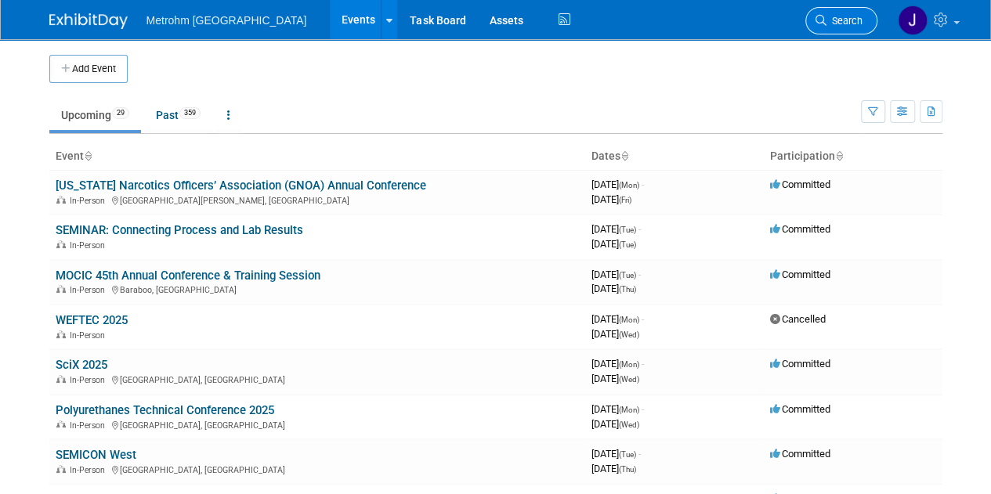
click at [851, 27] on link "Search" at bounding box center [841, 20] width 72 height 27
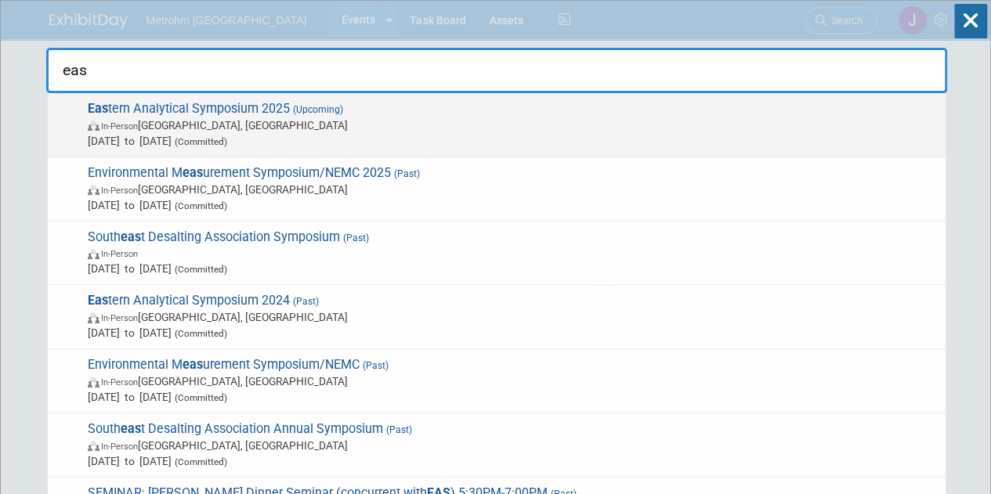
type input "eas"
click at [463, 113] on span "Eas tern Analytical Symposium 2025 (Upcoming) In-Person Plainsboro Township, NJ…" at bounding box center [510, 125] width 855 height 48
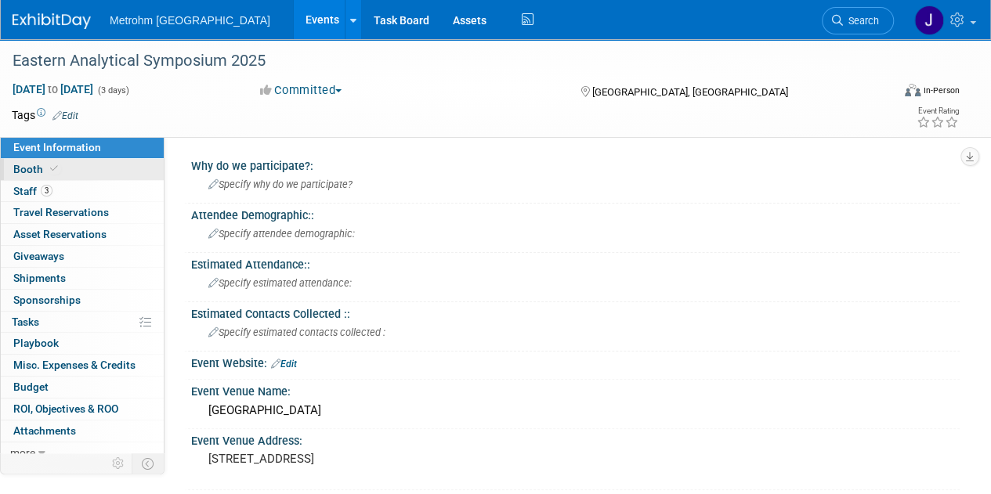
click at [114, 164] on link "Booth" at bounding box center [82, 169] width 163 height 21
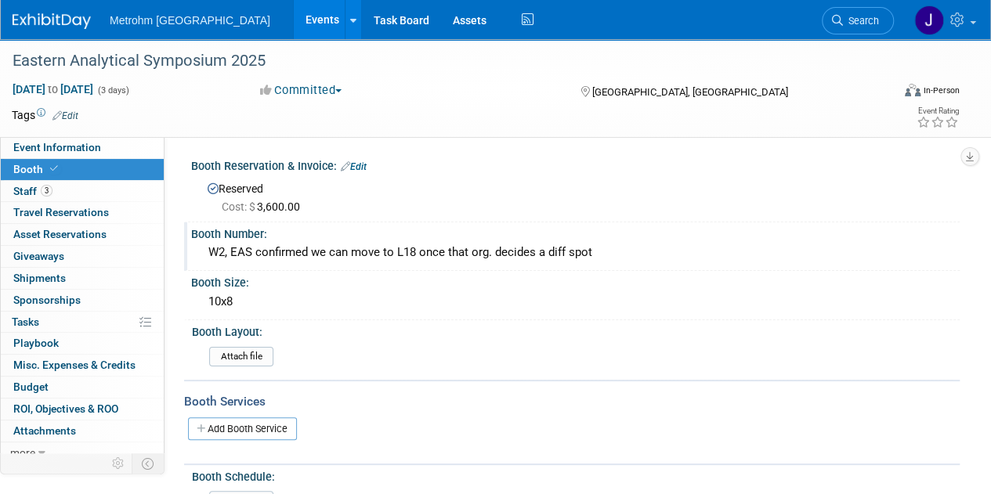
click at [520, 255] on div "W2, EAS confirmed we can move to L18 once that org. decides a diff spot" at bounding box center [575, 252] width 745 height 24
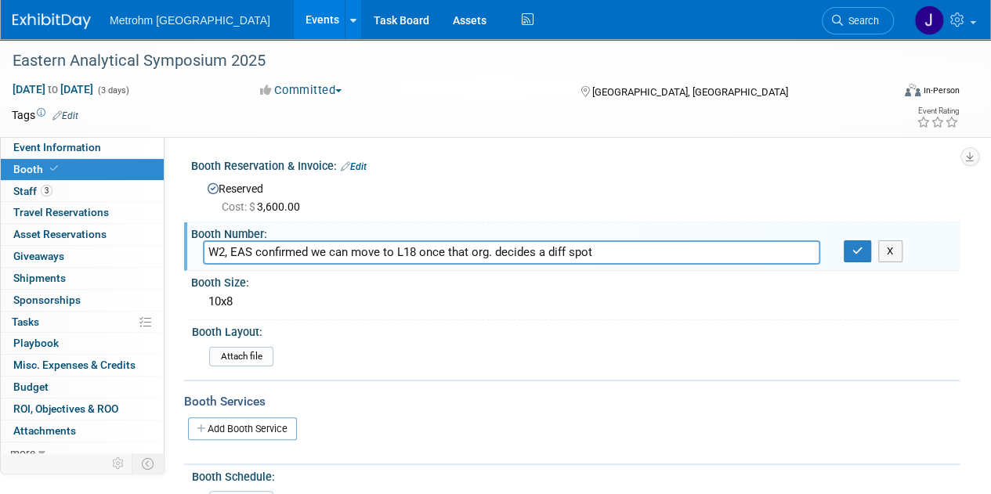
drag, startPoint x: 592, startPoint y: 251, endPoint x: 167, endPoint y: 282, distance: 426.4
click at [167, 282] on div "Why do we participate?: Specify why do we participate? Attendee Demographic:: S…" at bounding box center [561, 299] width 795 height 324
type input "L18"
click at [849, 247] on button "button" at bounding box center [858, 251] width 28 height 22
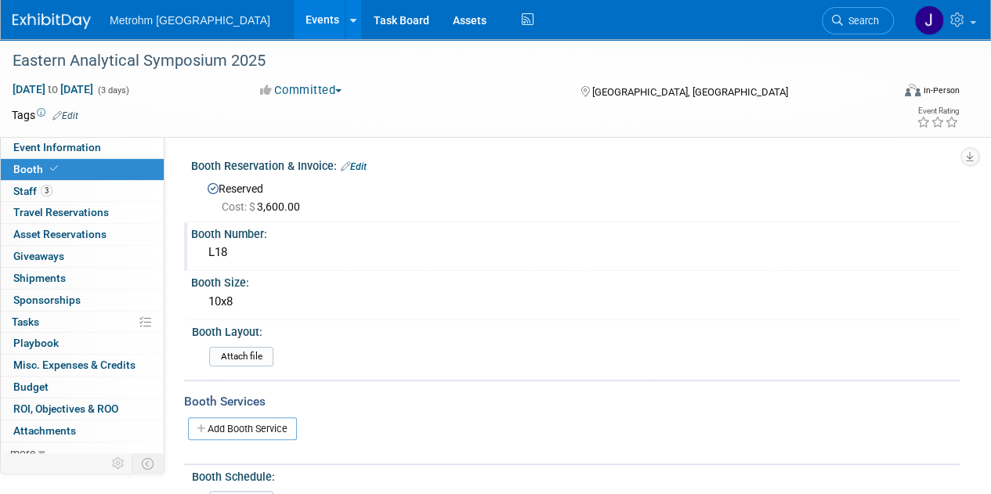
click at [55, 21] on img at bounding box center [52, 21] width 78 height 16
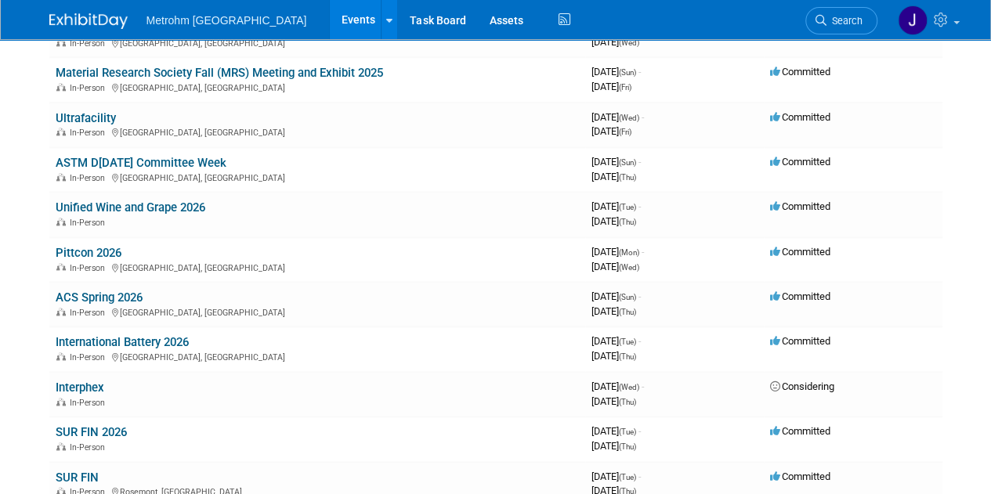
scroll to position [879, 0]
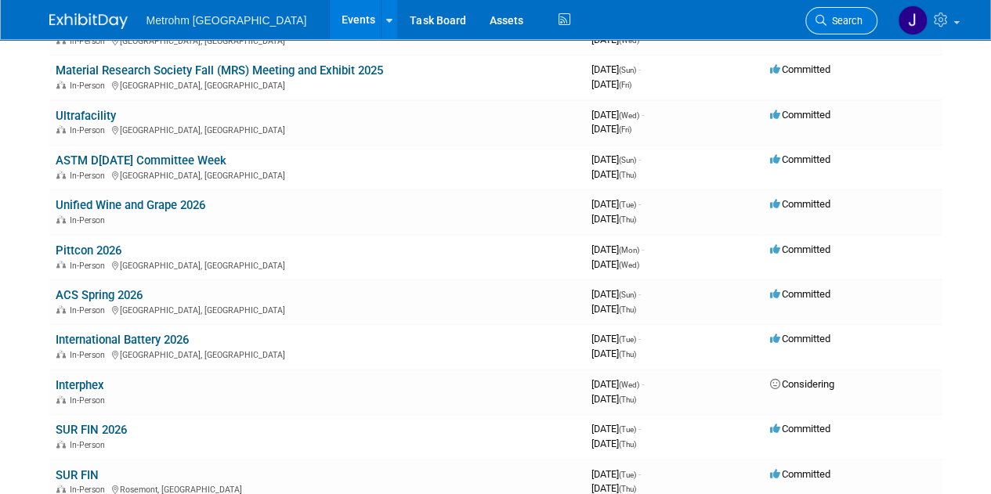
click at [853, 25] on span "Search" at bounding box center [844, 21] width 36 height 12
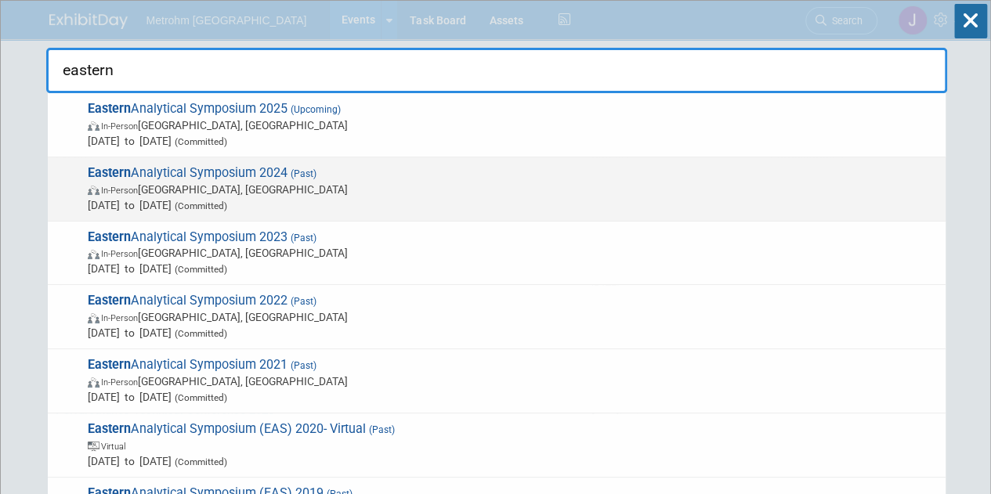
type input "eastern"
click at [323, 184] on span "In-Person Plainsboro Township, NJ" at bounding box center [513, 190] width 850 height 16
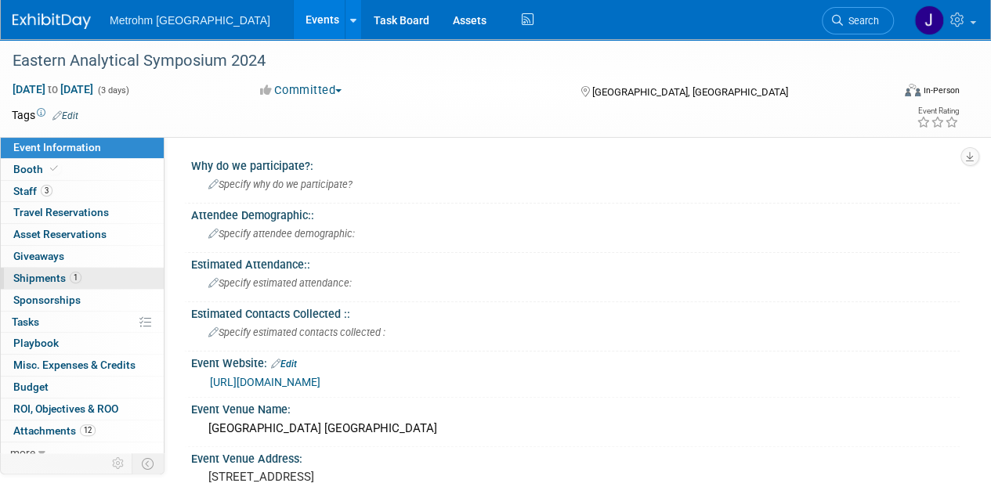
click at [106, 280] on link "1 Shipments 1" at bounding box center [82, 278] width 163 height 21
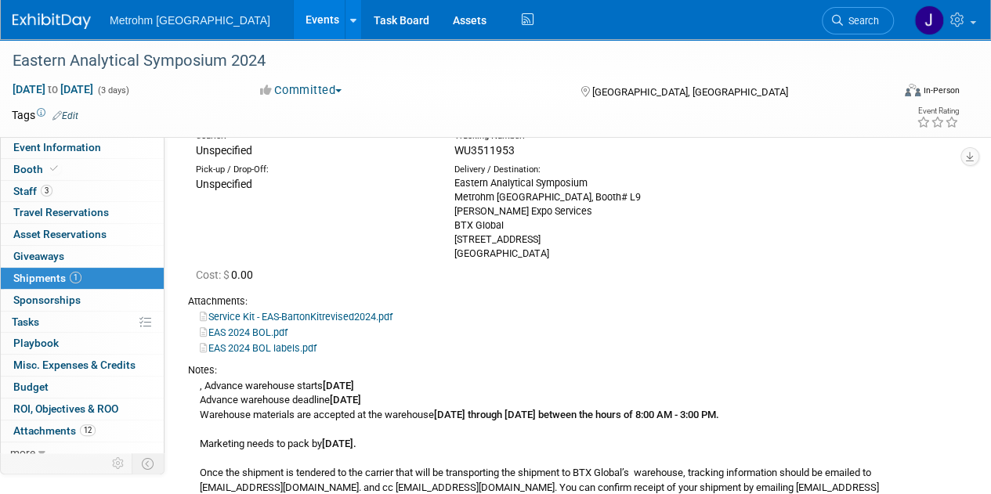
scroll to position [107, 0]
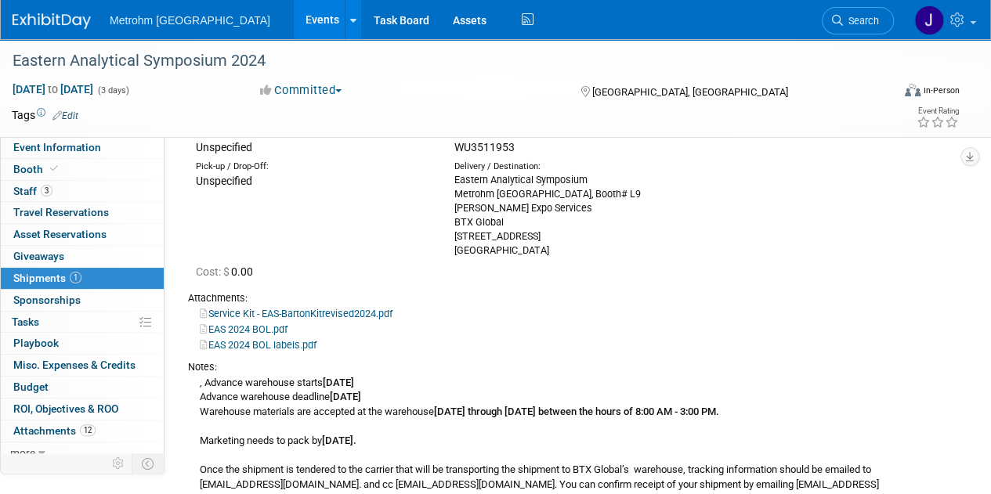
click at [67, 15] on img at bounding box center [52, 21] width 78 height 16
